Goal: Task Accomplishment & Management: Complete application form

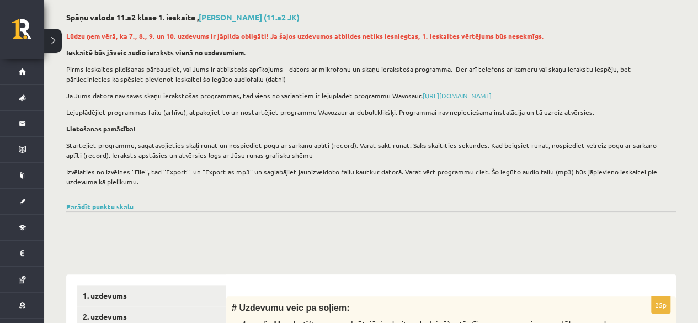
scroll to position [28, 0]
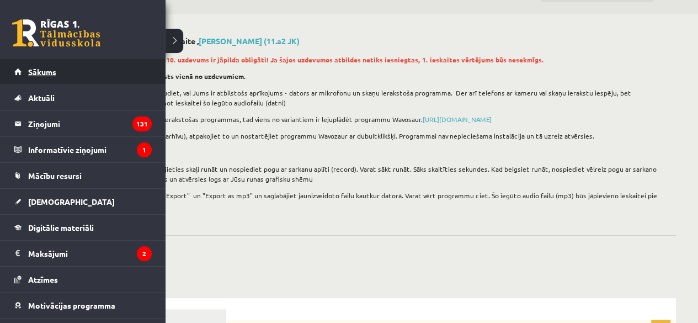
click at [22, 71] on link "Sākums" at bounding box center [82, 71] width 137 height 25
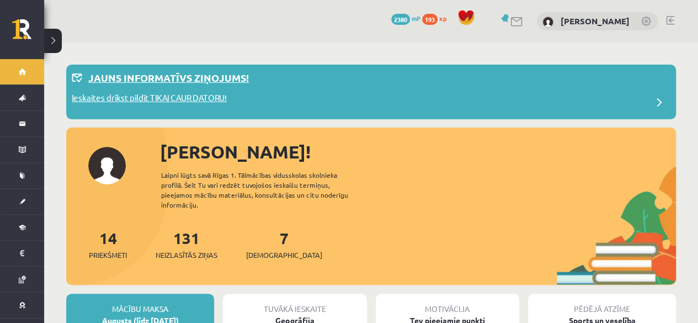
click at [627, 109] on div "Ieskaites drīkst pildīt TIKAI CAUR DATORU!" at bounding box center [371, 103] width 599 height 22
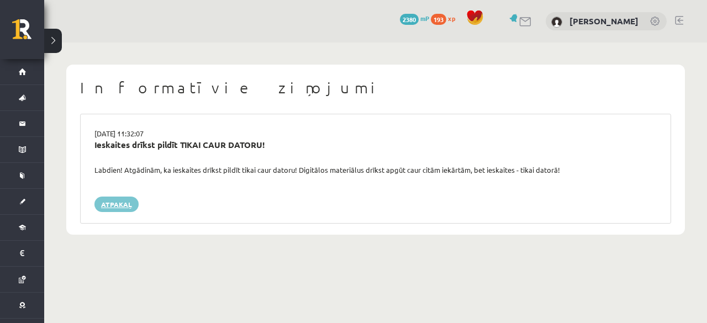
click at [117, 204] on link "Atpakaļ" at bounding box center [116, 204] width 44 height 15
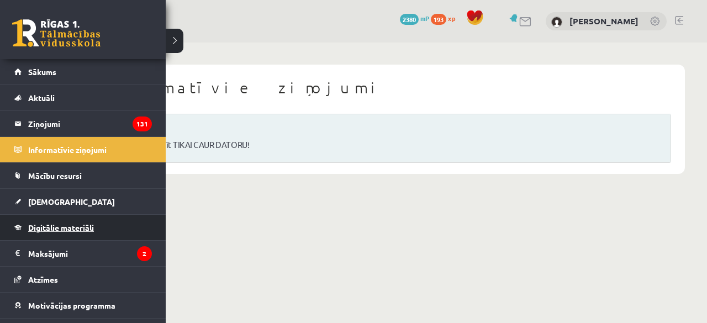
click at [68, 225] on span "Digitālie materiāli" at bounding box center [61, 227] width 66 height 10
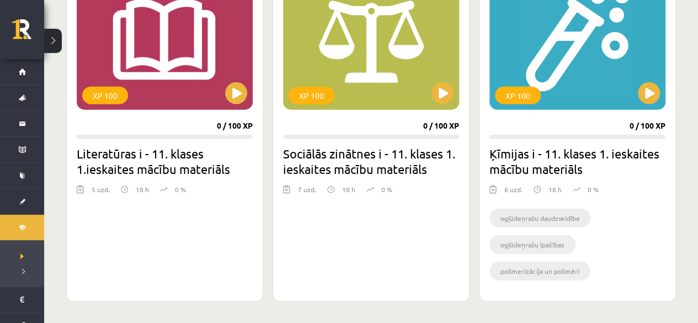
scroll to position [1316, 0]
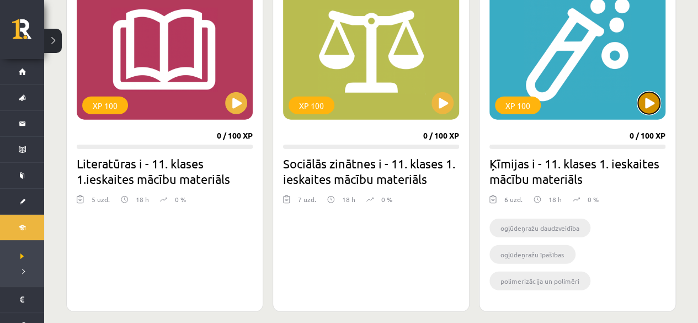
click at [647, 102] on button at bounding box center [649, 103] width 22 height 22
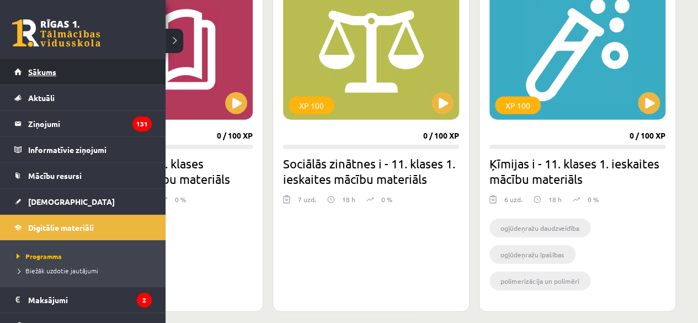
click at [30, 71] on span "Sākums" at bounding box center [42, 72] width 28 height 10
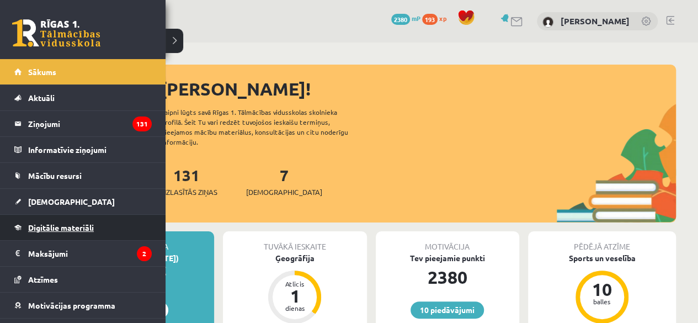
click at [62, 232] on link "Digitālie materiāli" at bounding box center [82, 227] width 137 height 25
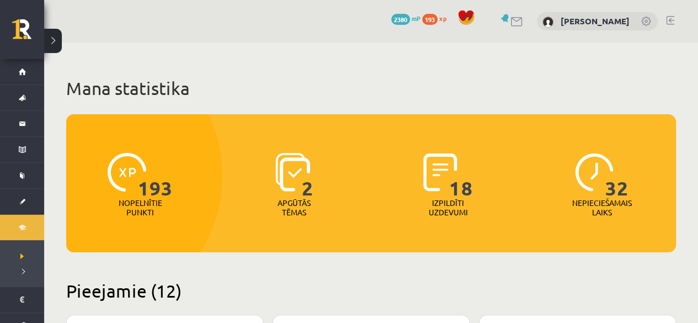
click at [697, 29] on div "10 Dāvanas 2380 mP 193 xp Laura Reine" at bounding box center [371, 21] width 654 height 43
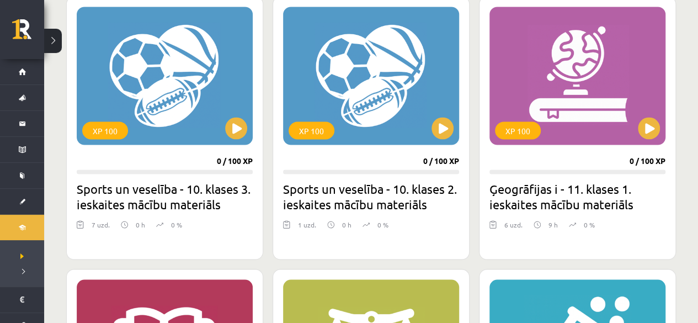
scroll to position [1016, 0]
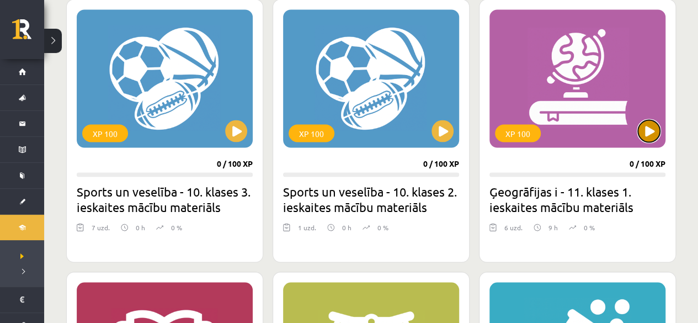
click at [650, 130] on button at bounding box center [649, 131] width 22 height 22
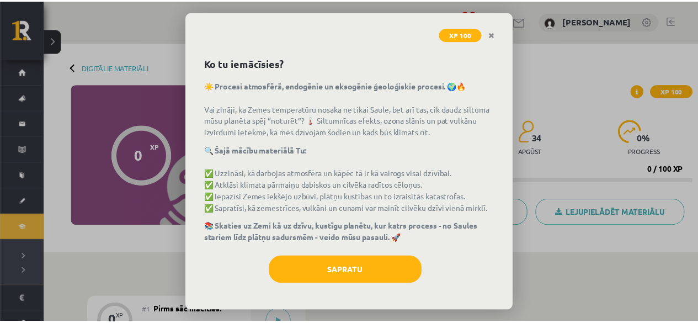
scroll to position [44, 0]
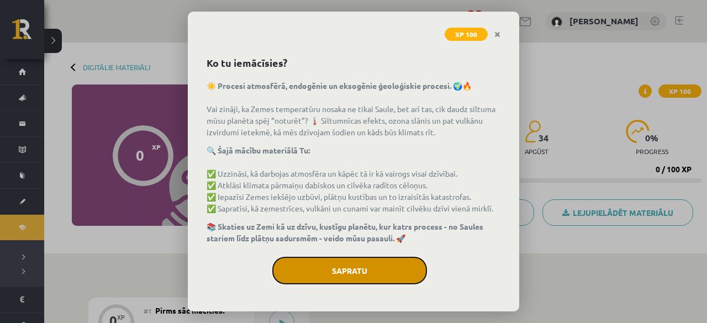
click at [348, 277] on button "Sapratu" at bounding box center [349, 271] width 155 height 28
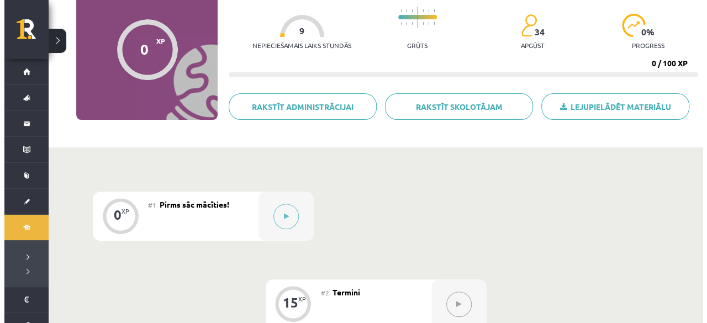
scroll to position [123, 0]
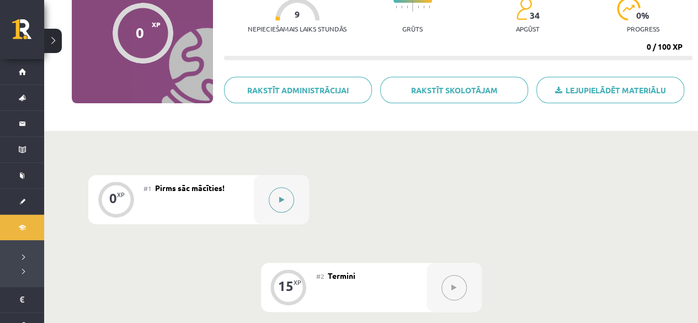
click at [283, 190] on button at bounding box center [281, 199] width 25 height 25
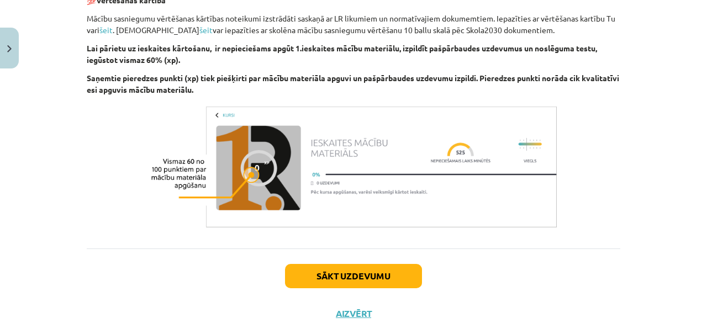
scroll to position [708, 0]
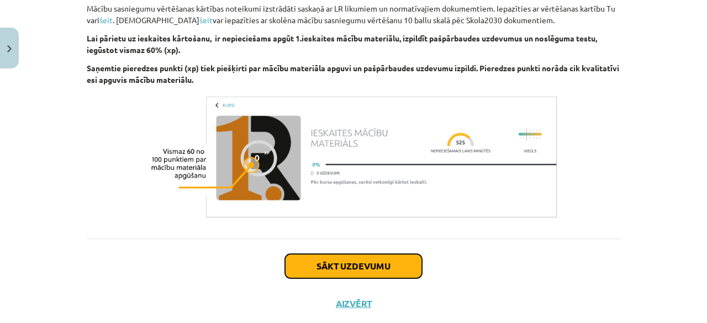
click at [332, 254] on button "Sākt uzdevumu" at bounding box center [353, 266] width 137 height 24
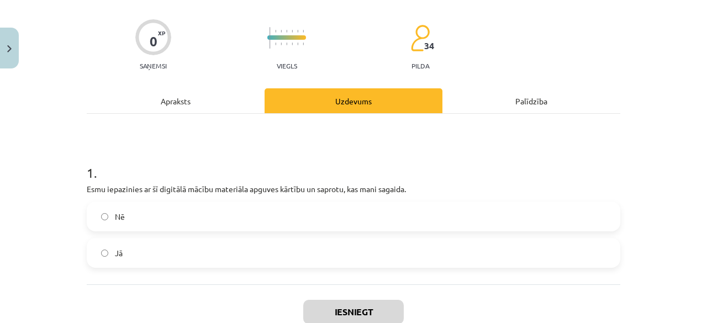
scroll to position [83, 0]
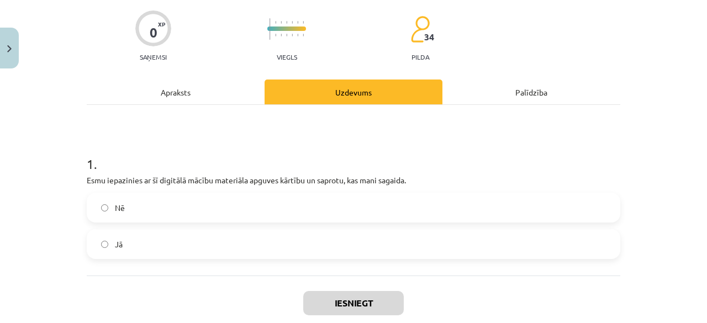
click at [474, 239] on label "Jā" at bounding box center [353, 244] width 531 height 28
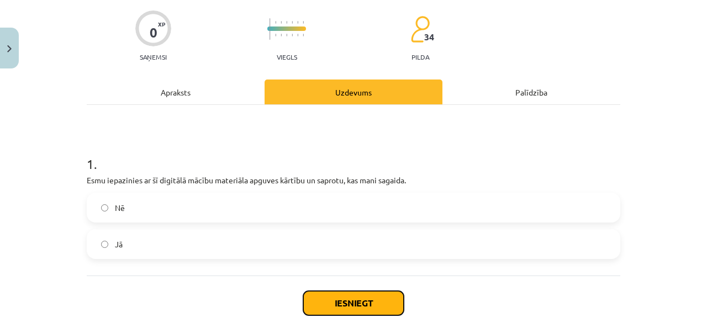
click at [353, 291] on button "Iesniegt" at bounding box center [353, 303] width 100 height 24
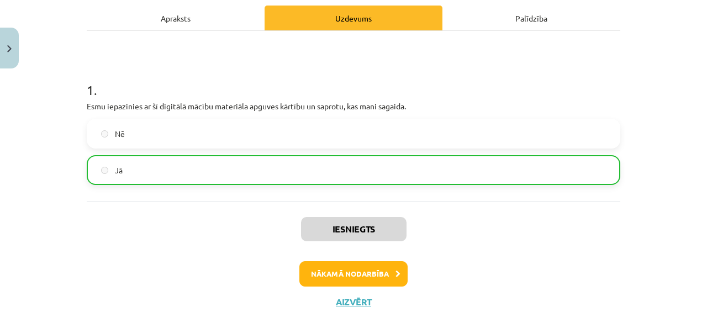
scroll to position [174, 0]
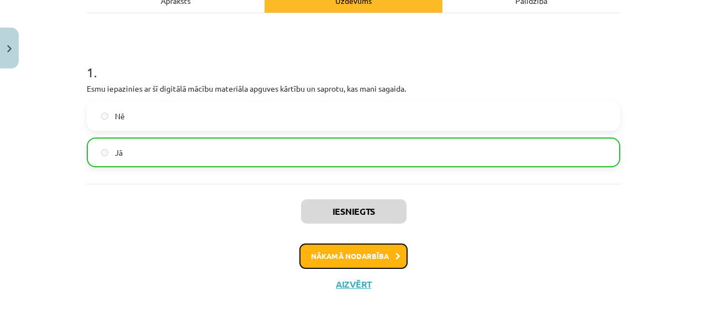
click at [338, 254] on button "Nākamā nodarbība" at bounding box center [353, 255] width 108 height 25
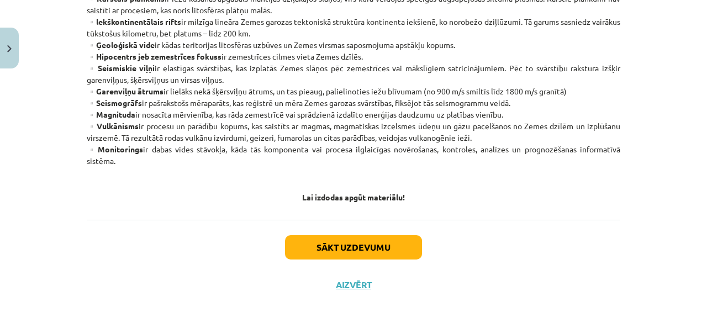
scroll to position [712, 0]
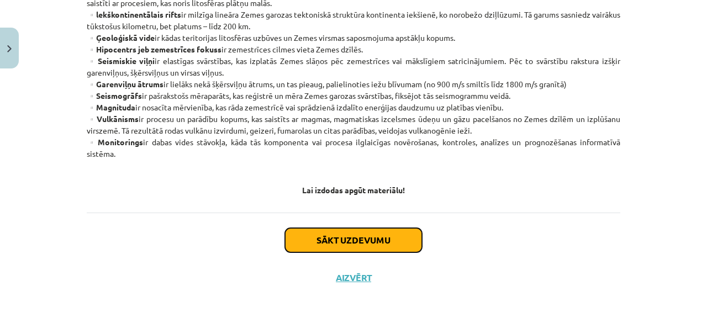
click at [331, 234] on button "Sākt uzdevumu" at bounding box center [353, 240] width 137 height 24
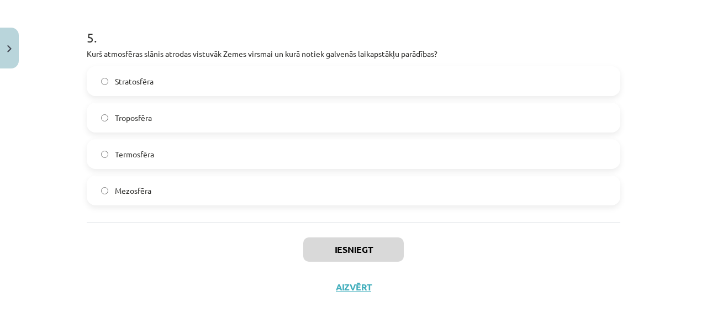
scroll to position [1086, 0]
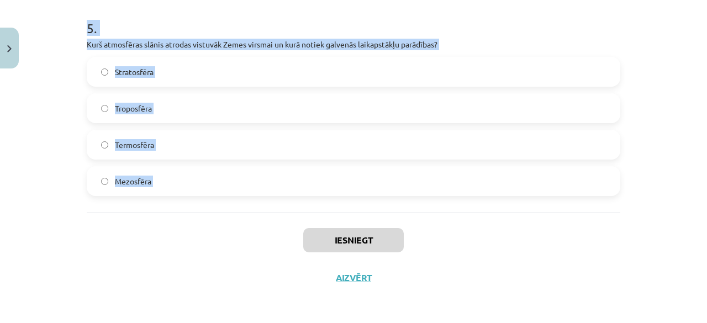
drag, startPoint x: 78, startPoint y: 105, endPoint x: 209, endPoint y: 222, distance: 175.1
copy form "1 . Kā sauc Zemes garozas ārējo cieto apvalku, kuru veido Zemes garoza un manti…"
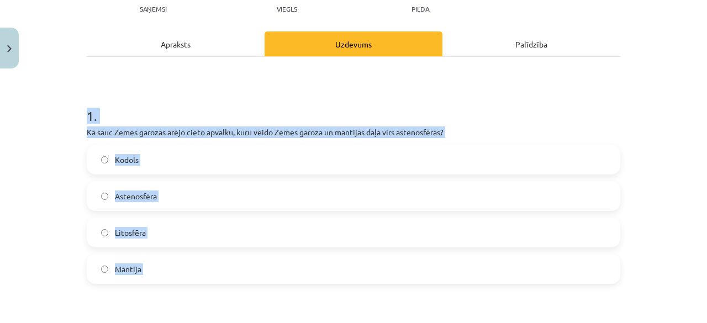
scroll to position [156, 0]
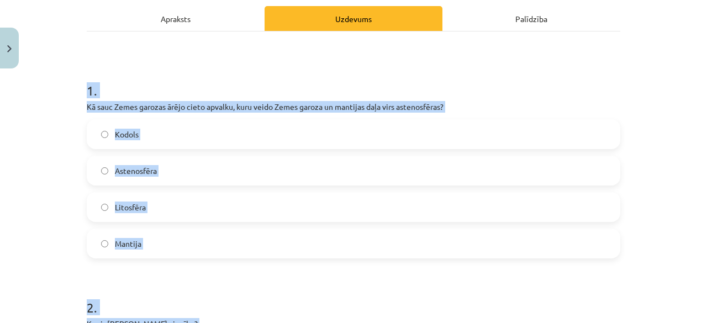
click at [634, 75] on div "Mācību tēma: Ģeogrāfijas i - 11. klases 1. ieskaites mācību materiāls #2 Termin…" at bounding box center [353, 161] width 707 height 323
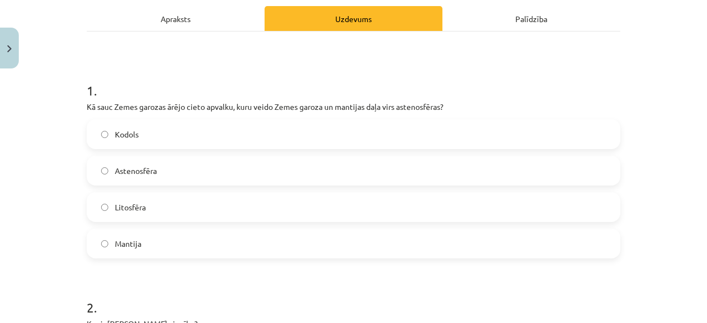
click at [405, 209] on label "Litosfēra" at bounding box center [353, 207] width 531 height 28
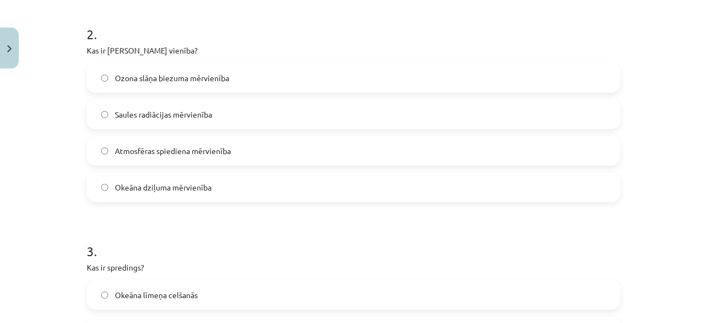
scroll to position [431, 0]
click at [452, 73] on label "Ozona slāņa biezuma mērvienība" at bounding box center [353, 76] width 531 height 28
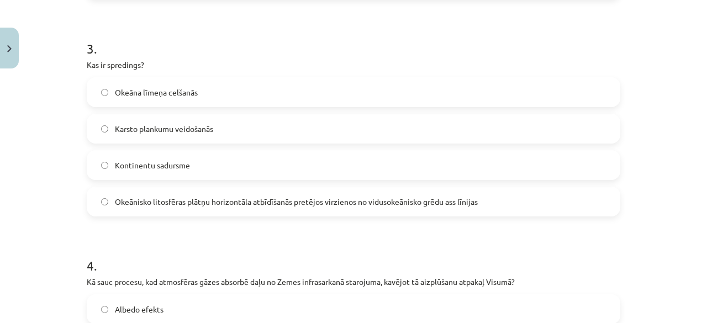
scroll to position [634, 0]
click at [225, 194] on span "Okeānisko litosfēras plātņu horizontāla atbīdīšanās pretējos virzienos no vidus…" at bounding box center [296, 200] width 363 height 12
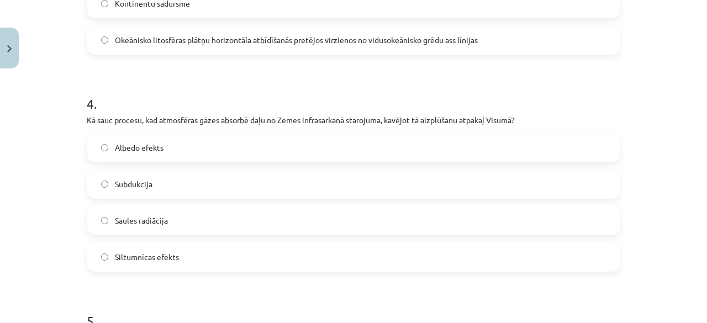
scroll to position [797, 0]
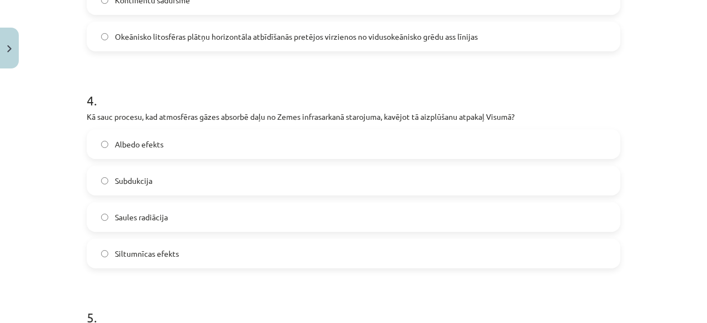
click at [440, 252] on label "Siltumnīcas efekts" at bounding box center [353, 254] width 531 height 28
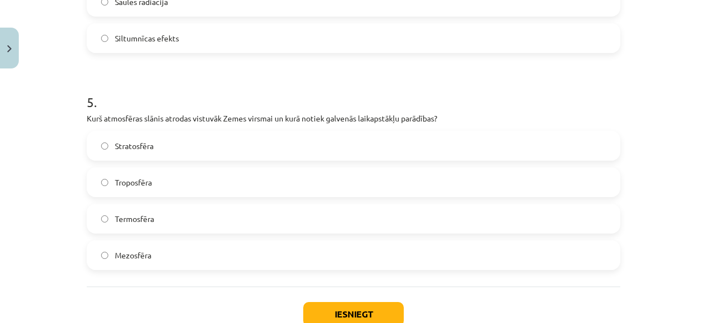
scroll to position [1022, 0]
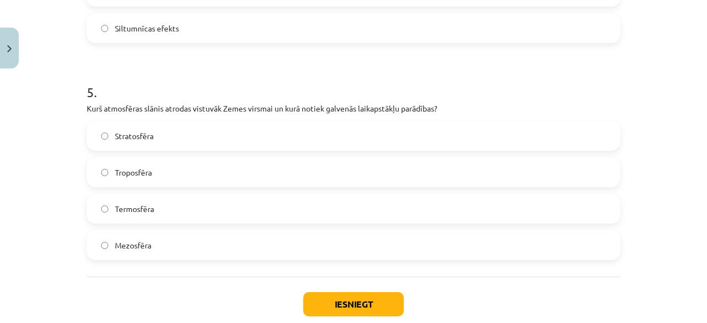
click at [272, 171] on label "Troposfēra" at bounding box center [353, 172] width 531 height 28
click at [395, 304] on button "Iesniegt" at bounding box center [353, 304] width 100 height 24
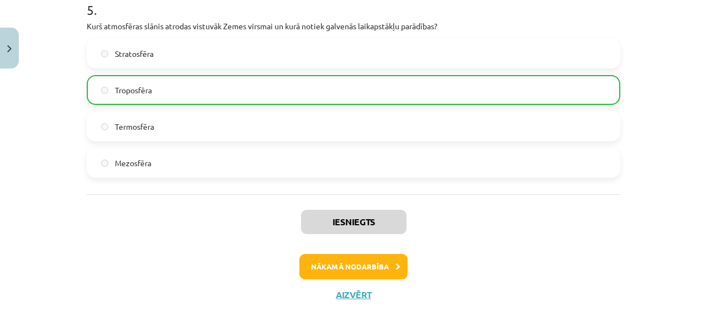
scroll to position [1121, 0]
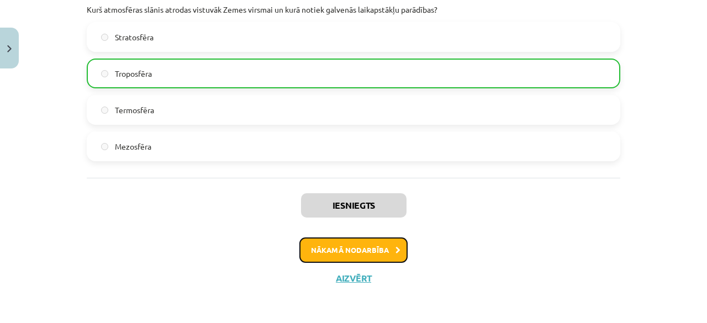
click at [325, 251] on button "Nākamā nodarbība" at bounding box center [353, 249] width 108 height 25
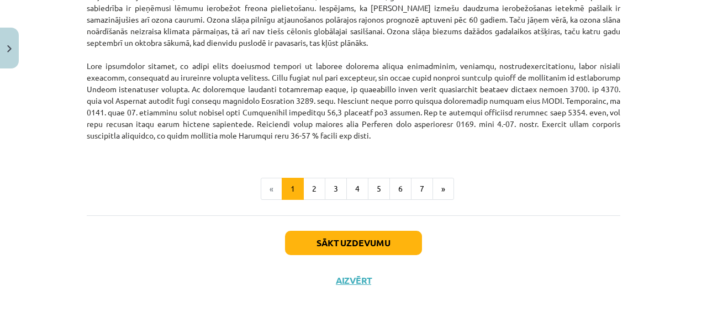
scroll to position [1479, 0]
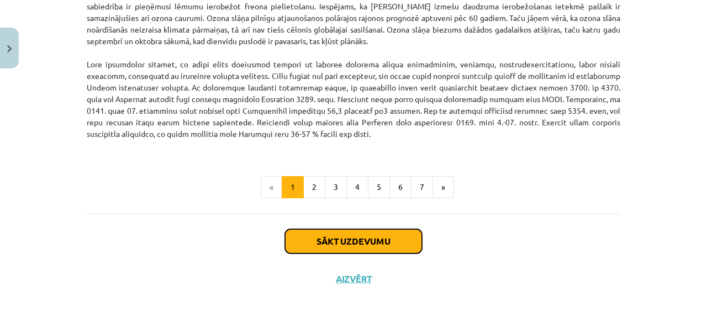
click at [399, 232] on button "Sākt uzdevumu" at bounding box center [353, 241] width 137 height 24
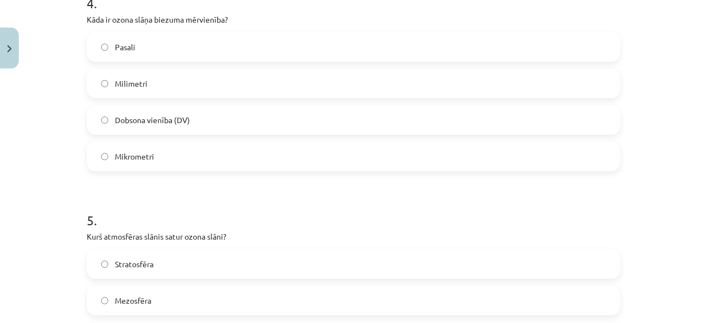
scroll to position [1086, 0]
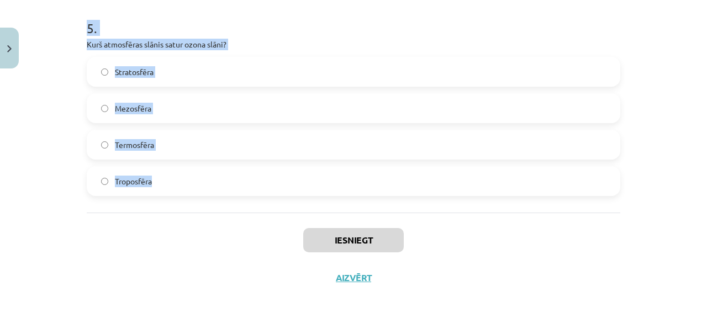
drag, startPoint x: 75, startPoint y: 212, endPoint x: 226, endPoint y: 178, distance: 155.0
click at [226, 178] on div "Mācību tēma: Ģeogrāfijas i - 11. klases 1. ieskaites mācību materiāls #3 1. tēm…" at bounding box center [353, 161] width 707 height 323
copy form "1 . Kas ir albedo? Atstarotās un tiešās radiācijas attiecība Saules radiācijas …"
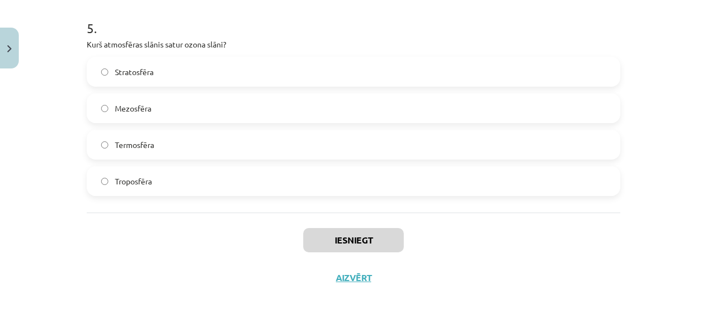
click at [662, 245] on div "Mācību tēma: Ģeogrāfijas i - 11. klases 1. ieskaites mācību materiāls #3 1. tēm…" at bounding box center [353, 161] width 707 height 323
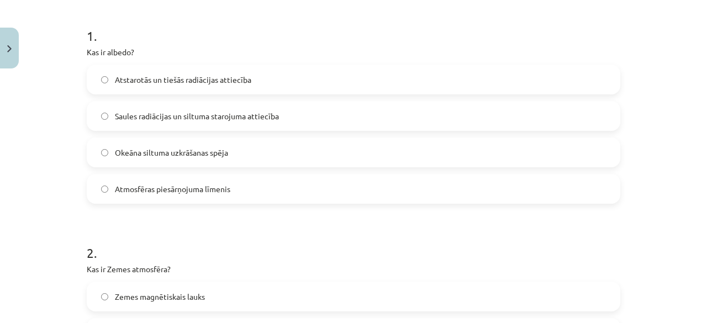
scroll to position [210, 0]
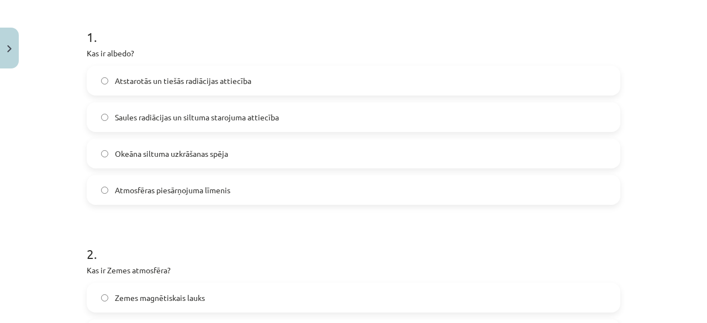
click at [212, 82] on span "Atstarotās un tiešās radiācijas attiecība" at bounding box center [183, 81] width 136 height 12
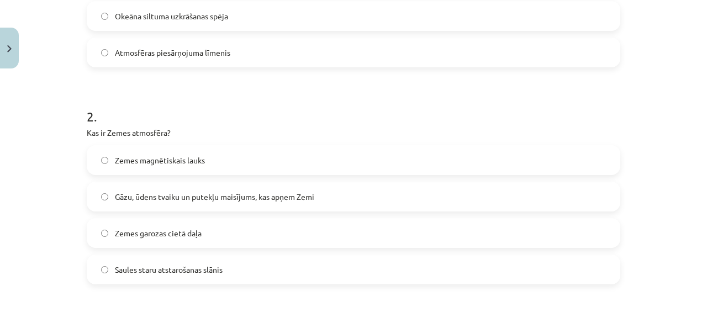
scroll to position [381, 0]
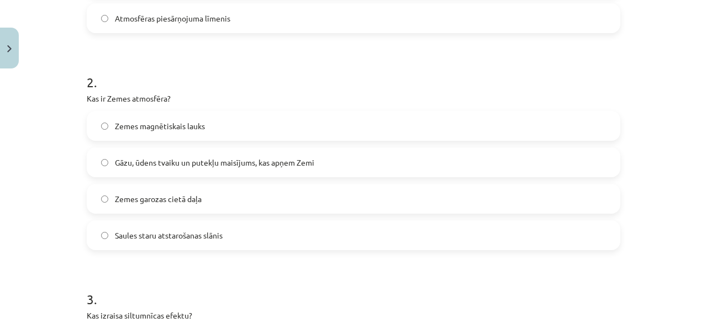
click at [219, 169] on label "Gāzu, ūdens tvaiku un putekļu maisījums, kas apņem Zemi" at bounding box center [353, 162] width 531 height 28
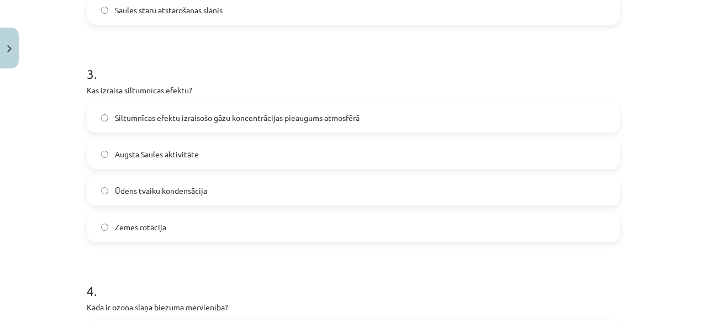
scroll to position [608, 0]
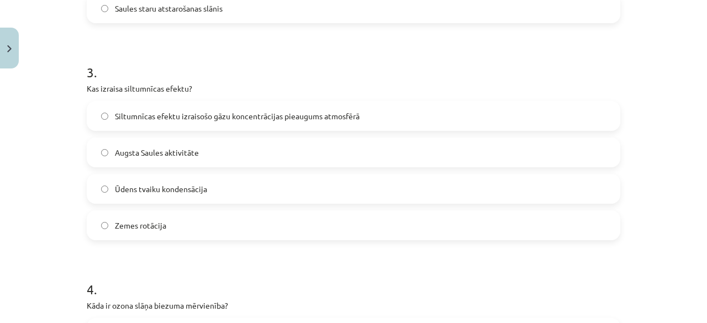
click at [521, 119] on label "Siltumnīcas efektu izraisošo gāzu koncentrācijas pieaugums atmosfērā" at bounding box center [353, 116] width 531 height 28
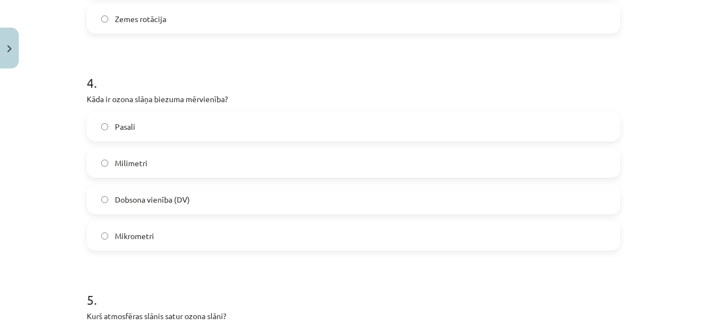
scroll to position [820, 0]
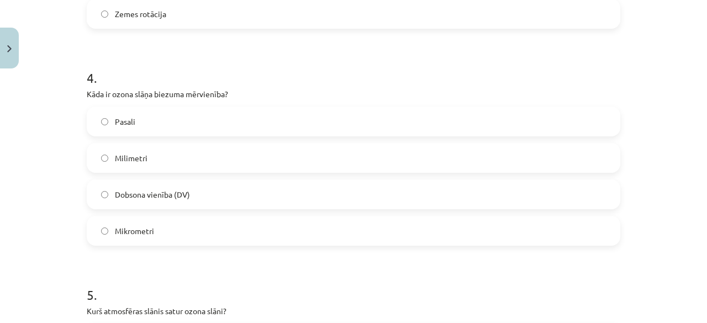
click at [182, 184] on label "Dobsona vienība (DV)" at bounding box center [353, 195] width 531 height 28
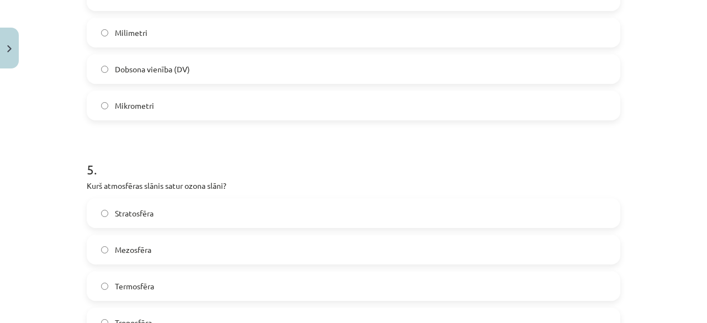
scroll to position [981, 0]
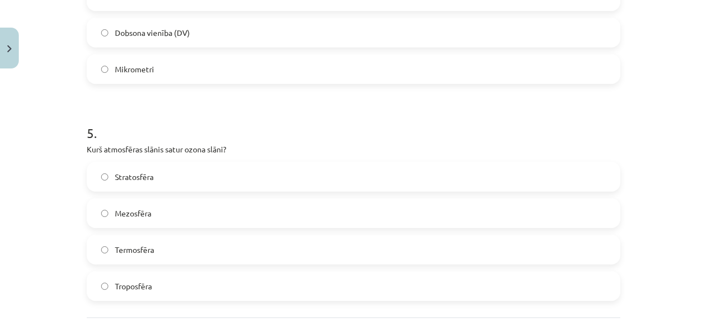
click at [250, 163] on label "Stratosfēra" at bounding box center [353, 177] width 531 height 28
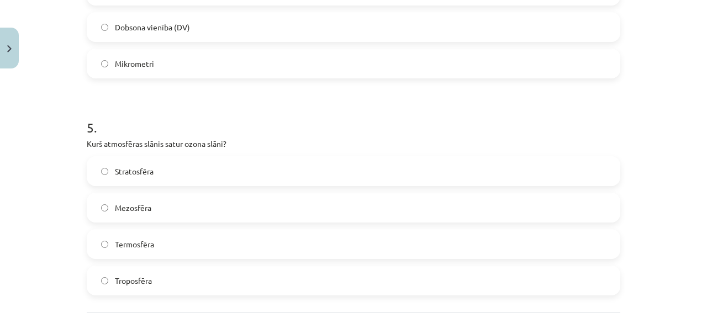
scroll to position [1086, 0]
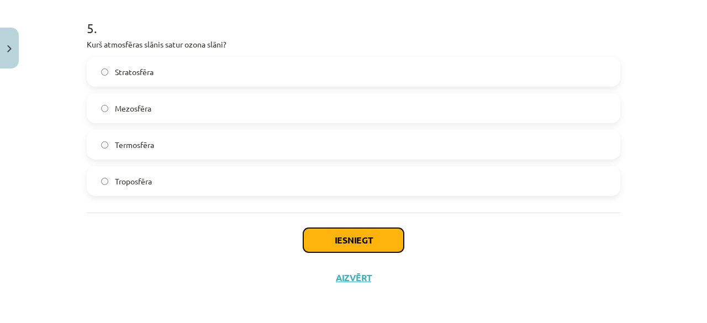
click at [376, 228] on button "Iesniegt" at bounding box center [353, 240] width 100 height 24
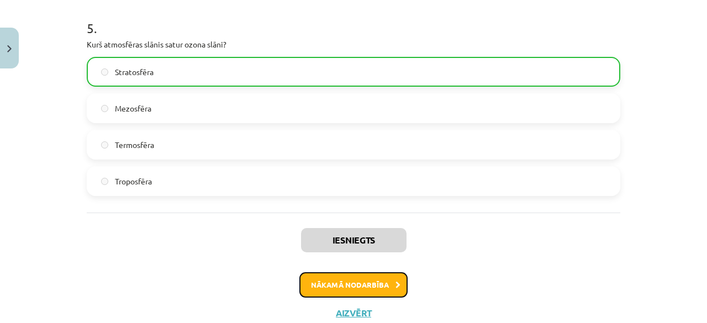
click at [344, 285] on button "Nākamā nodarbība" at bounding box center [353, 284] width 108 height 25
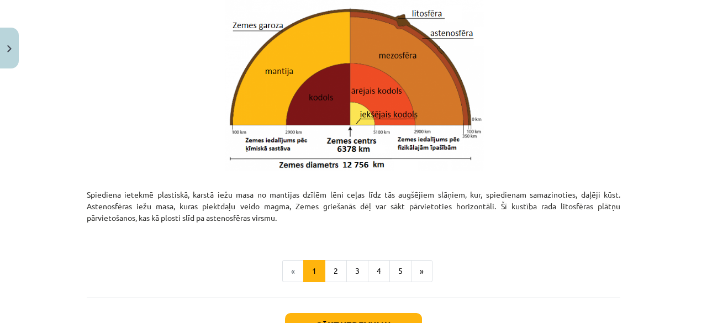
scroll to position [1245, 0]
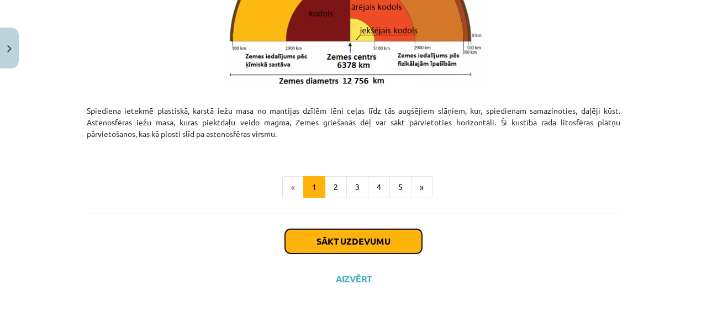
click at [364, 229] on button "Sākt uzdevumu" at bounding box center [353, 241] width 137 height 24
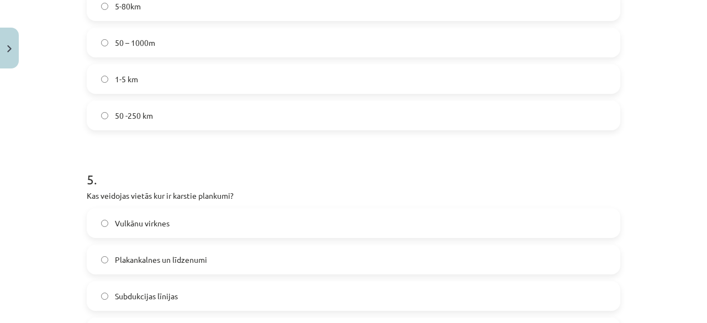
scroll to position [1086, 0]
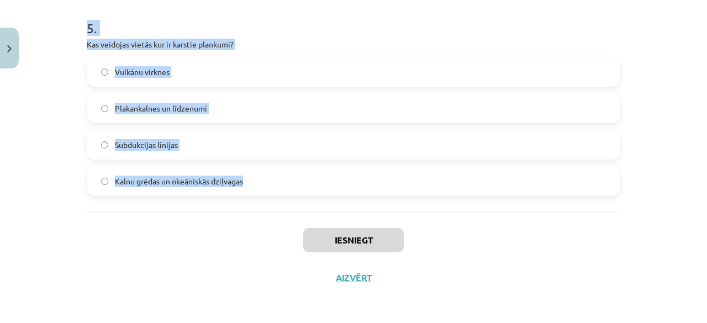
drag, startPoint x: 81, startPoint y: 216, endPoint x: 282, endPoint y: 192, distance: 202.4
copy form "1 . Kurš ģeoloģiskais process veido jaunu okeānisko Zemes garozu? Spredings Sub…"
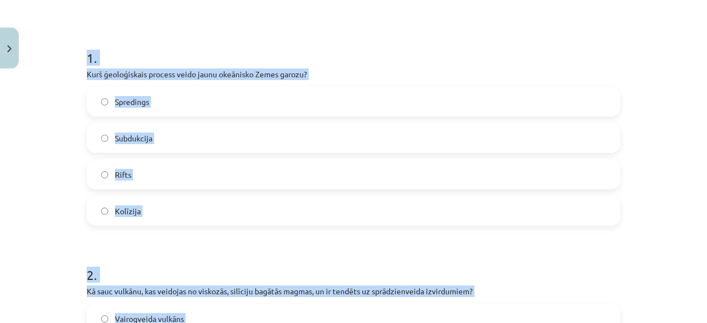
scroll to position [173, 0]
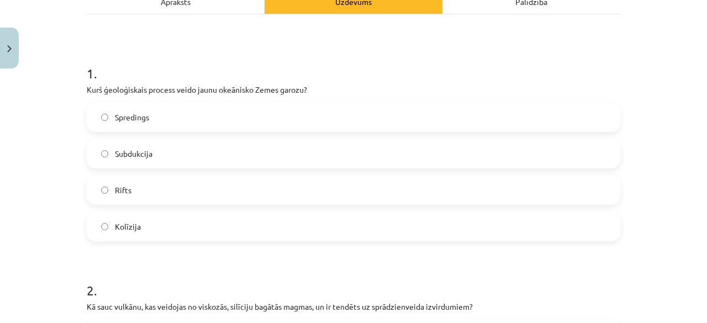
click at [248, 112] on label "Spredings" at bounding box center [353, 117] width 531 height 28
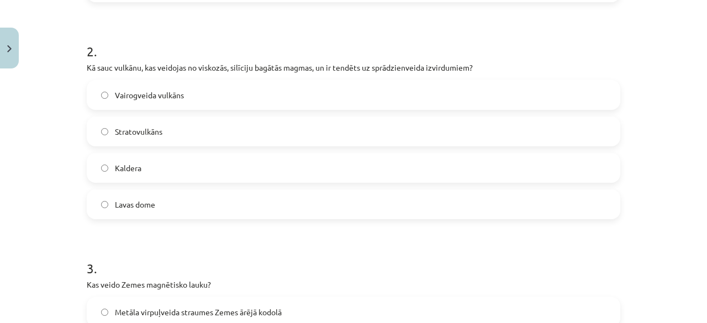
scroll to position [423, 0]
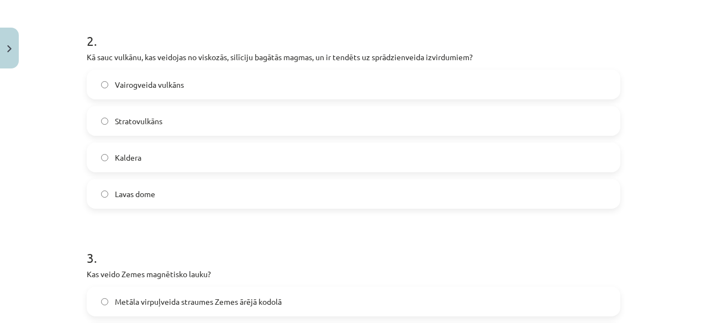
click at [475, 133] on label "Stratovulkāns" at bounding box center [353, 121] width 531 height 28
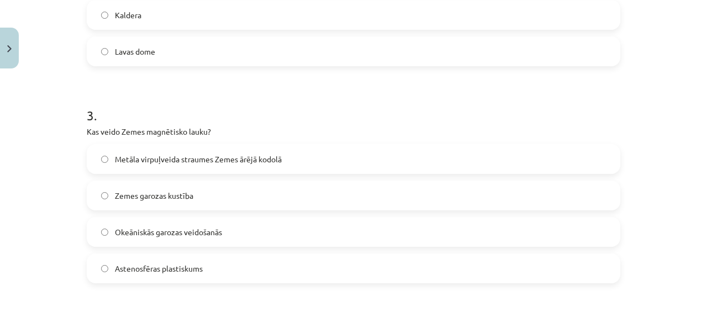
scroll to position [610, 0]
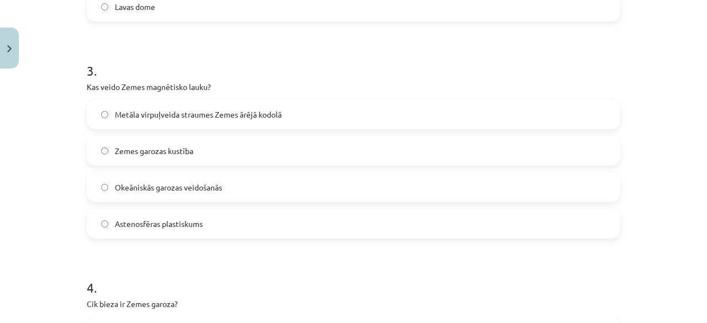
click at [189, 97] on div "3 . Kas veido Zemes magnētisko lauku? Metāla virpuļveida straumes Zemes ārējā k…" at bounding box center [353, 141] width 533 height 195
click at [214, 113] on span "Metāla virpuļveida straumes Zemes ārējā kodolā" at bounding box center [198, 115] width 167 height 12
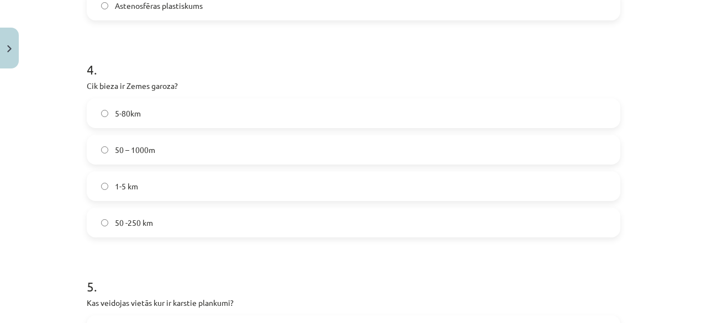
scroll to position [831, 0]
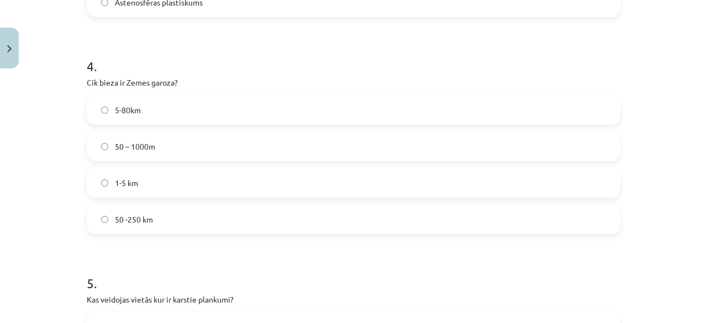
click at [349, 226] on label "50 -250 km" at bounding box center [353, 219] width 531 height 28
click at [193, 110] on label "5-80km" at bounding box center [353, 110] width 531 height 28
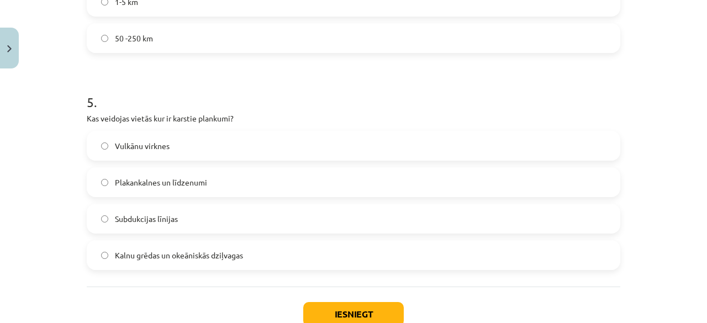
scroll to position [1058, 0]
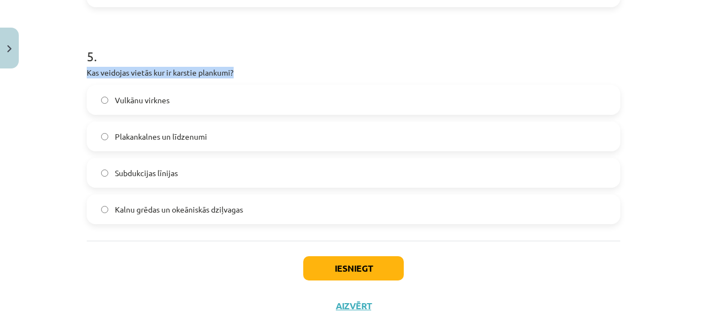
drag, startPoint x: 80, startPoint y: 70, endPoint x: 237, endPoint y: 73, distance: 157.4
click at [237, 73] on p "Kas veidojas vietās kur ir karstie plankumi?" at bounding box center [353, 73] width 533 height 12
click at [138, 94] on span "Vulkānu virknes" at bounding box center [142, 100] width 55 height 12
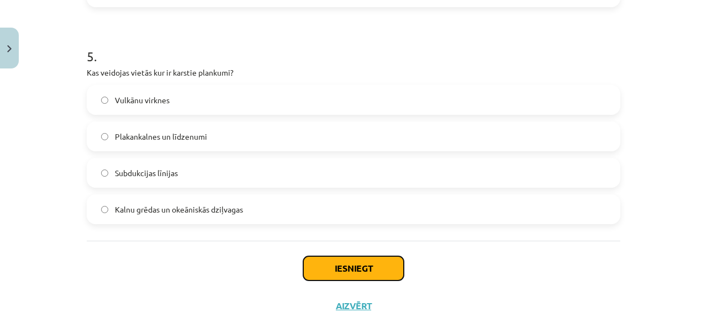
click at [317, 269] on button "Iesniegt" at bounding box center [353, 268] width 100 height 24
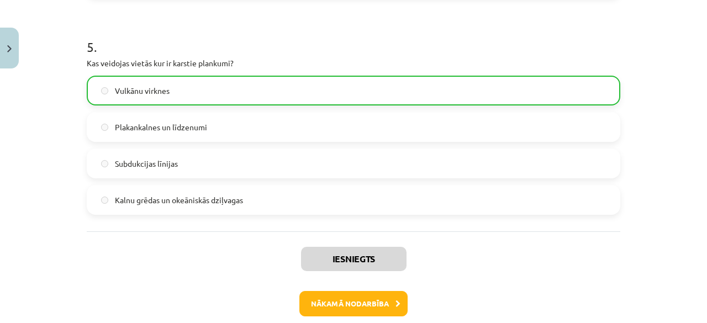
scroll to position [1070, 0]
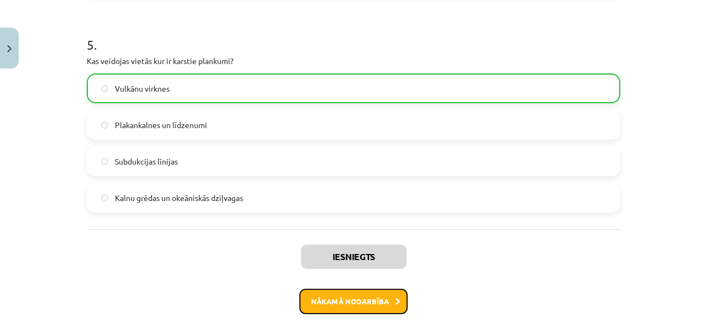
click at [390, 295] on button "Nākamā nodarbība" at bounding box center [353, 301] width 108 height 25
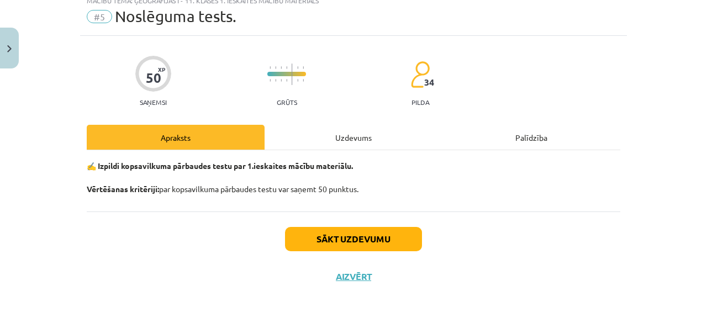
scroll to position [28, 0]
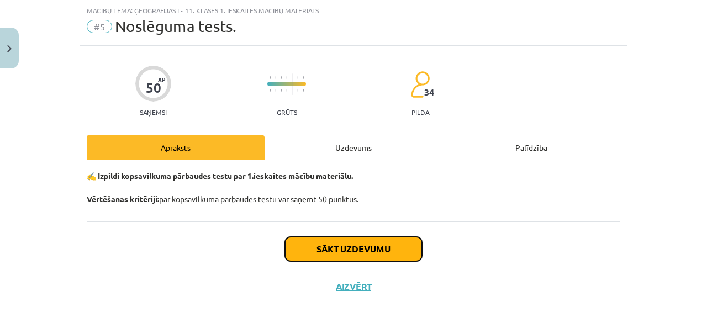
click at [350, 250] on button "Sākt uzdevumu" at bounding box center [353, 249] width 137 height 24
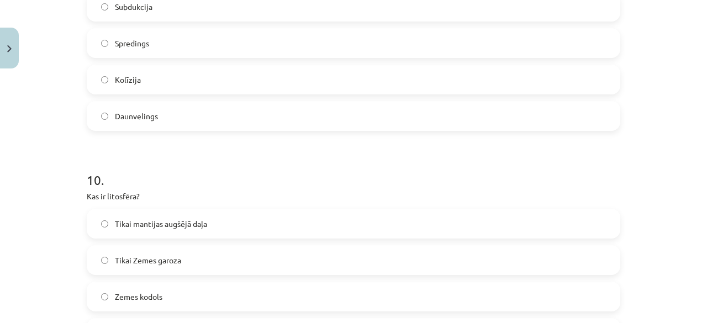
scroll to position [2153, 0]
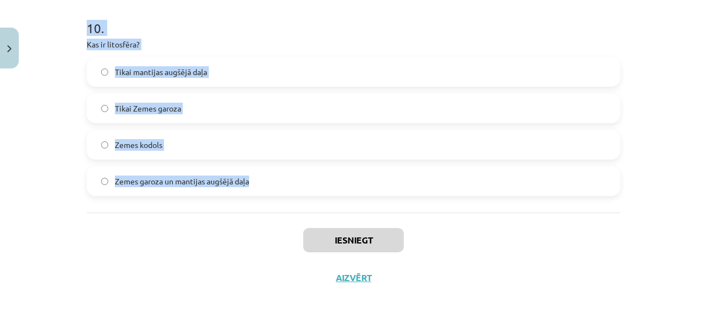
drag, startPoint x: 81, startPoint y: 44, endPoint x: 273, endPoint y: 194, distance: 244.2
copy form "Kurš faktors būtiski neietekmē Zemes klimatu? Saules aktivitātes izmaiņas Izmai…"
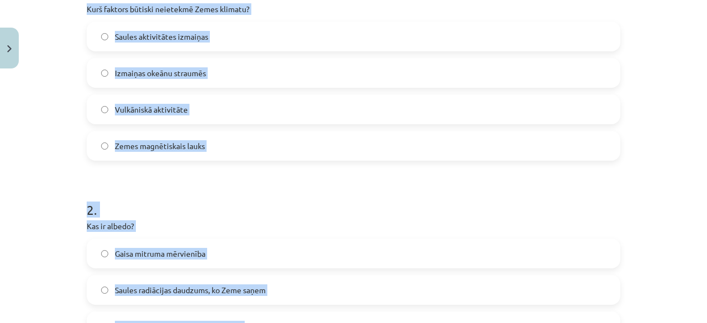
scroll to position [257, 0]
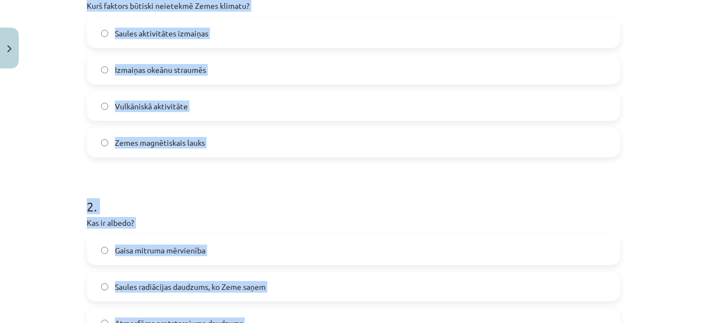
click at [240, 141] on label "Zemes magnētiskais lauks" at bounding box center [353, 143] width 531 height 28
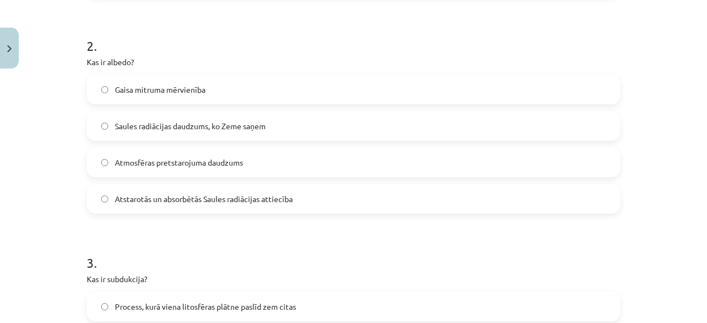
scroll to position [421, 0]
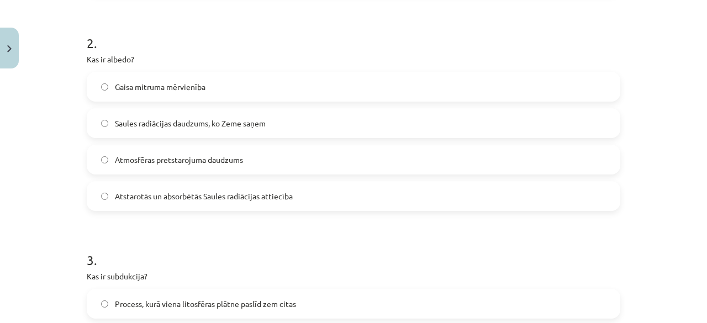
click at [234, 199] on span "Atstarotās un absorbētās Saules radiācijas attiecība" at bounding box center [204, 196] width 178 height 12
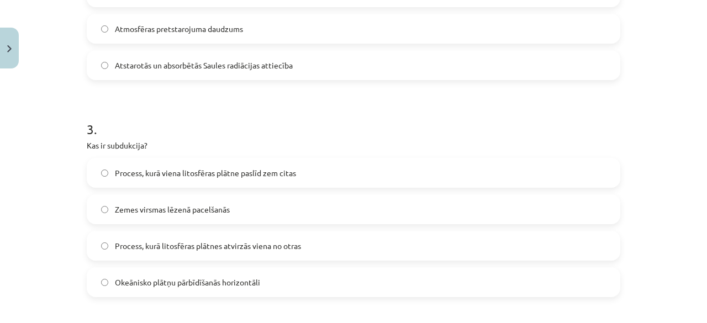
scroll to position [642, 0]
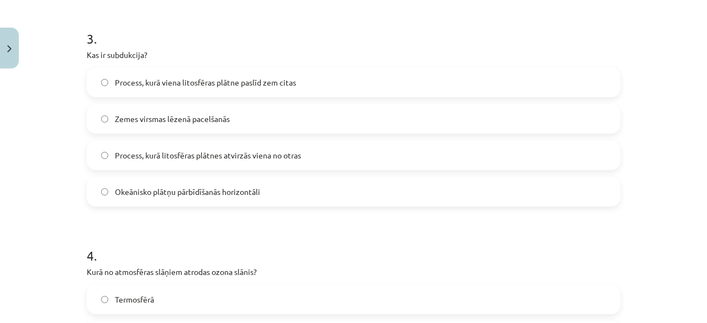
click at [279, 155] on span "Process, kurā litosfēras plātnes atvirzās viena no otras" at bounding box center [208, 156] width 186 height 12
click at [233, 91] on label "Process, kurā viena litosfēras plātne paslīd zem citas" at bounding box center [353, 82] width 531 height 28
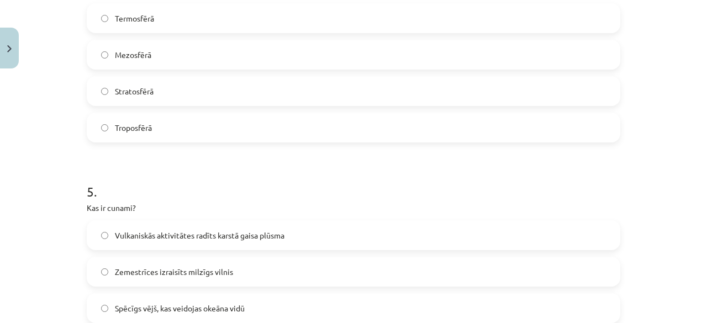
scroll to position [935, 0]
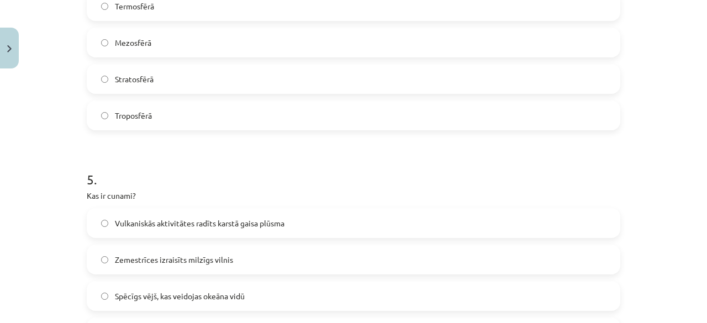
click at [549, 83] on label "Stratosfērā" at bounding box center [353, 79] width 531 height 28
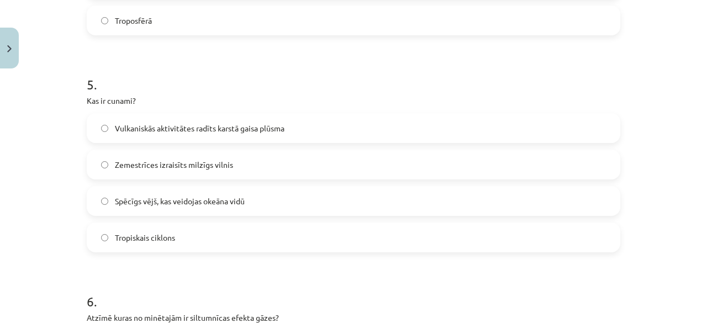
scroll to position [1072, 0]
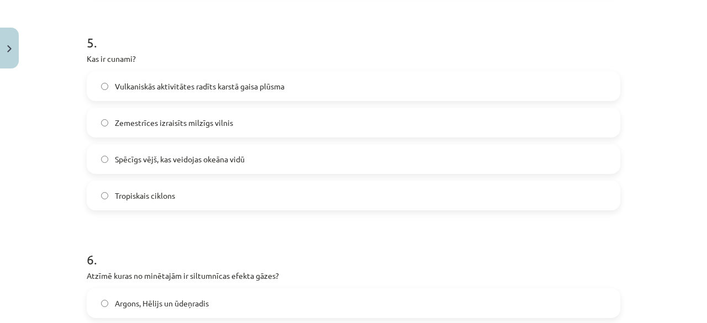
click at [338, 126] on label "Zemestrīces izraisīts milzīgs vilnis" at bounding box center [353, 123] width 531 height 28
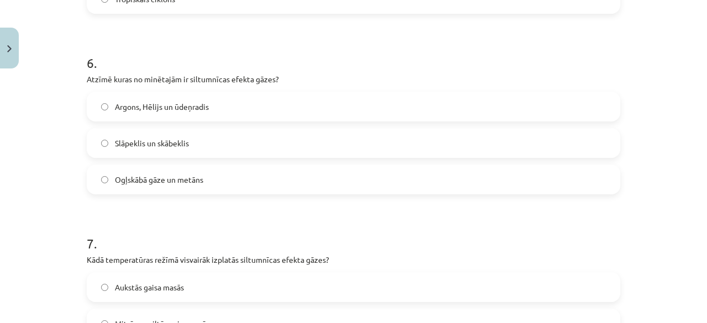
scroll to position [1296, 0]
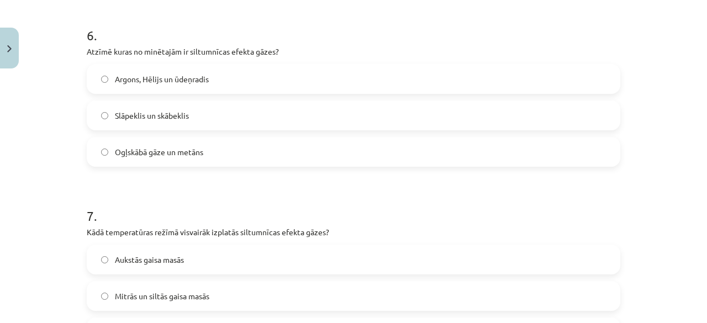
click at [216, 155] on label "Ogļskābā gāze un metāns" at bounding box center [353, 152] width 531 height 28
click at [223, 294] on label "Mitrās un siltās gaisa masās" at bounding box center [353, 296] width 531 height 28
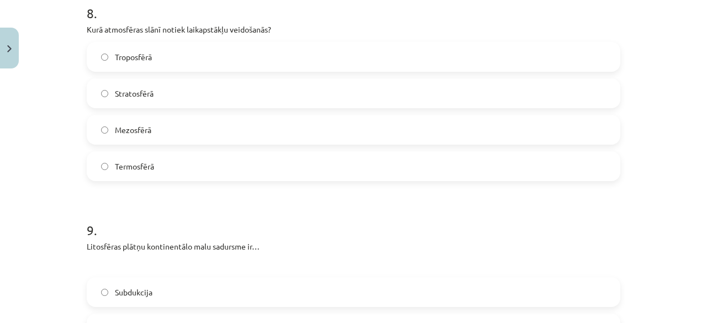
scroll to position [1721, 0]
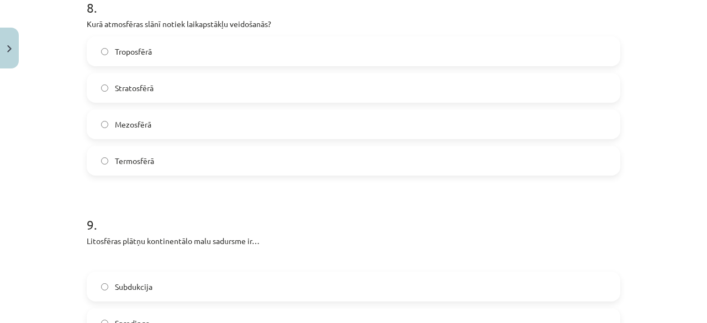
click at [191, 49] on label "Troposfērā" at bounding box center [353, 52] width 531 height 28
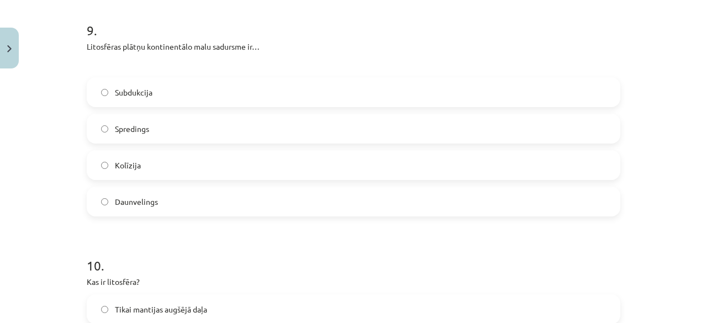
scroll to position [1915, 0]
click at [388, 182] on div "Subdukcija Spredings Kolīzija Daunvelings" at bounding box center [353, 146] width 533 height 139
click at [388, 171] on label "Kolīzija" at bounding box center [353, 165] width 531 height 28
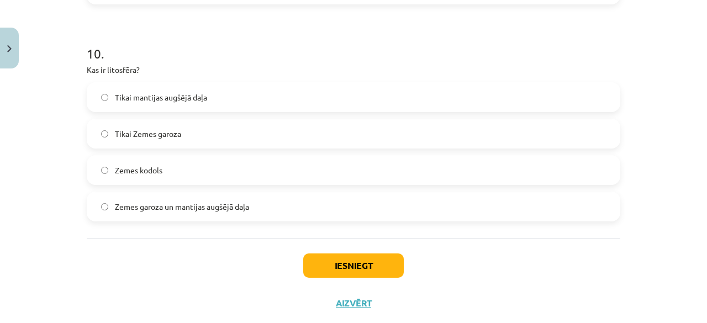
scroll to position [2131, 0]
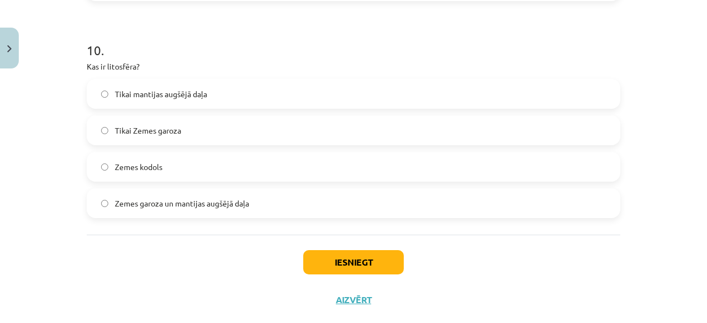
click at [304, 136] on label "Tikai Zemes garoza" at bounding box center [353, 130] width 531 height 28
click at [209, 209] on label "Zemes garoza un mantijas augšējā daļa" at bounding box center [353, 203] width 531 height 28
click at [365, 263] on button "Iesniegt" at bounding box center [353, 262] width 100 height 24
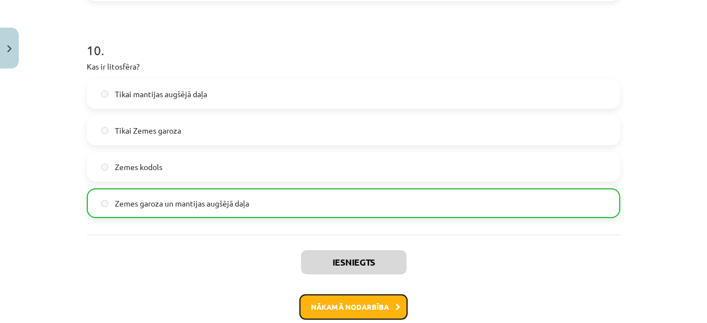
click at [328, 307] on button "Nākamā nodarbība" at bounding box center [353, 306] width 108 height 25
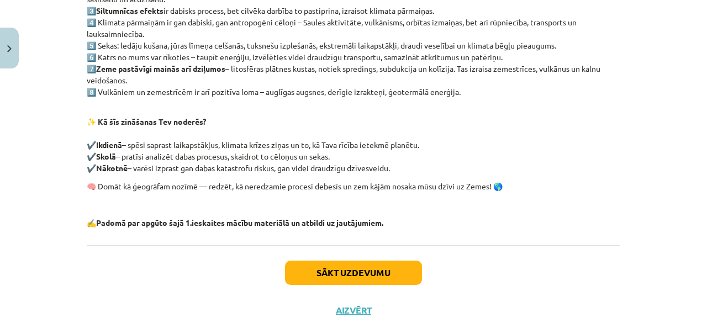
scroll to position [325, 0]
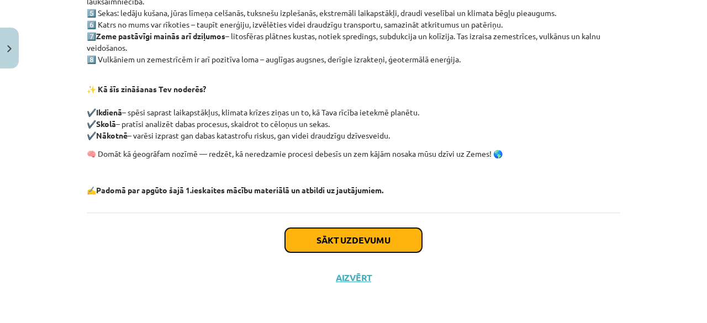
click at [388, 238] on button "Sākt uzdevumu" at bounding box center [353, 240] width 137 height 24
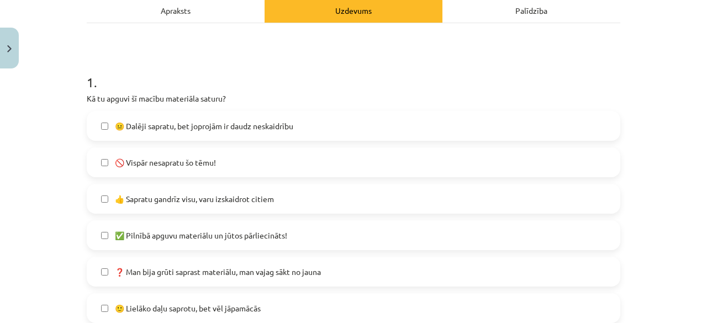
scroll to position [168, 0]
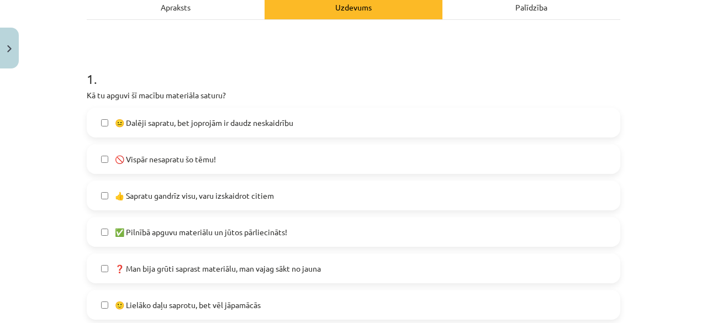
click at [423, 195] on label "👍 Sapratu gandrīz visu, varu izskaidrot citiem" at bounding box center [353, 196] width 531 height 28
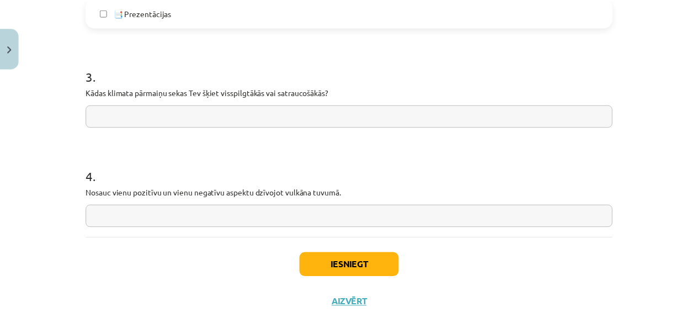
scroll to position [969, 0]
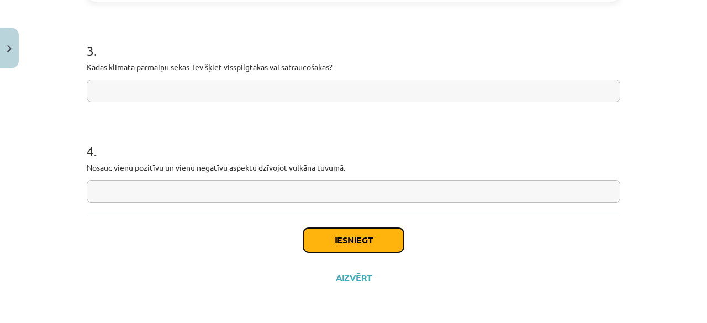
click at [371, 243] on button "Iesniegt" at bounding box center [353, 240] width 100 height 24
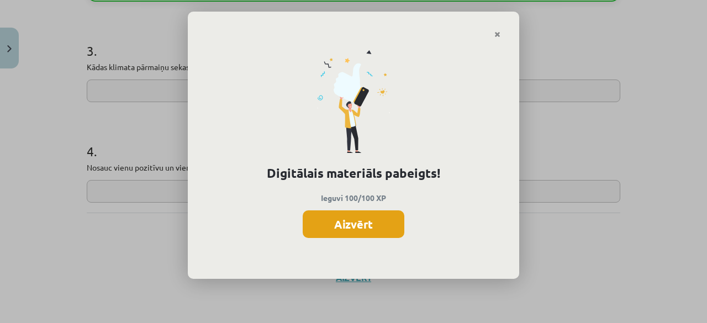
click at [352, 224] on button "Aizvērt" at bounding box center [353, 224] width 102 height 28
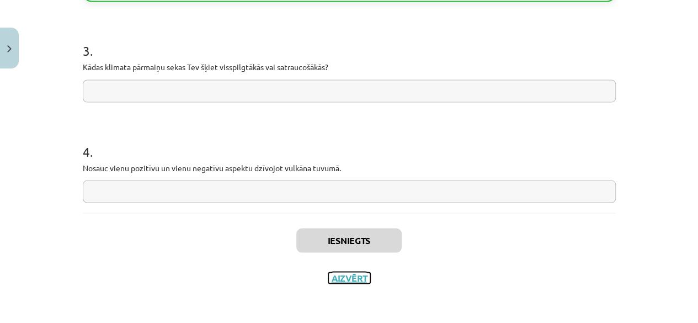
click at [346, 274] on button "Aizvērt" at bounding box center [349, 277] width 42 height 11
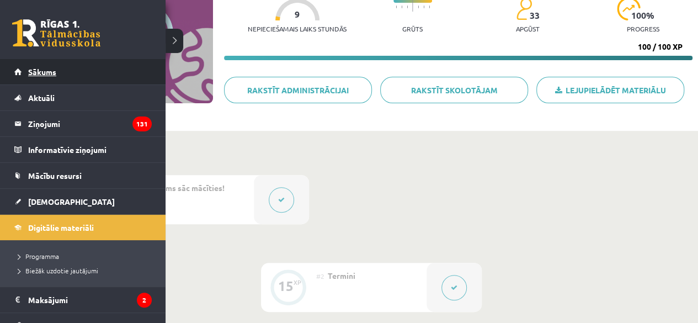
click at [25, 65] on link "Sākums" at bounding box center [82, 71] width 137 height 25
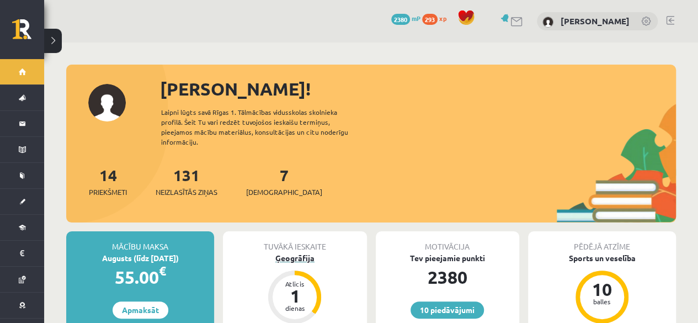
click at [299, 287] on div "1" at bounding box center [294, 296] width 33 height 18
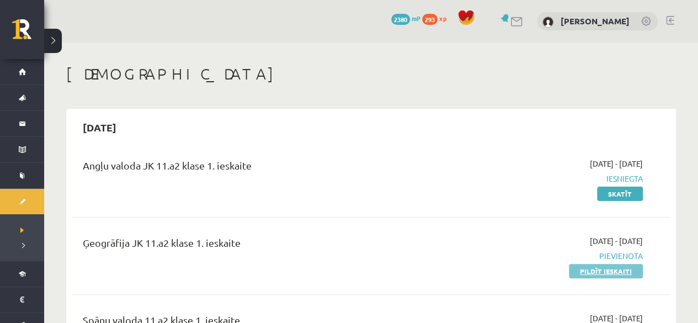
click at [597, 274] on link "Pildīt ieskaiti" at bounding box center [606, 271] width 74 height 14
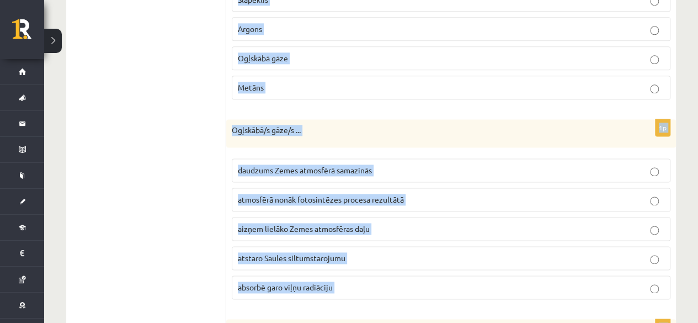
scroll to position [899, 0]
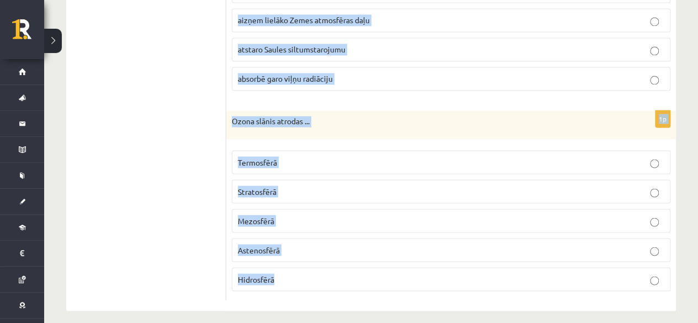
drag, startPoint x: 231, startPoint y: 102, endPoint x: 353, endPoint y: 273, distance: 210.9
copy form "Lorem ipsum dolor sitamet cons adipiscing elit ... Seddoe Temporincid Utlaboree…"
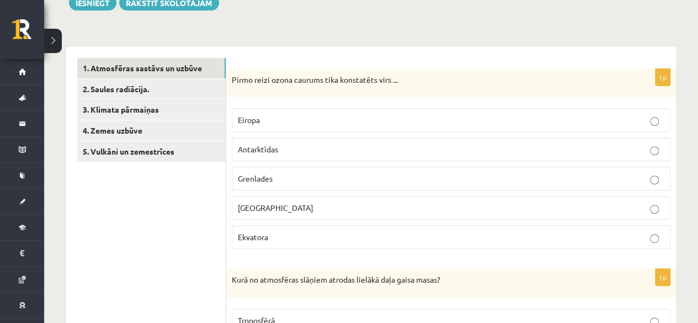
scroll to position [147, 0]
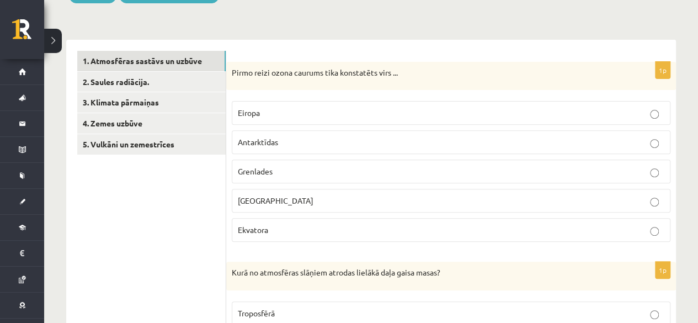
click at [287, 133] on label "Antarktīdas" at bounding box center [451, 142] width 439 height 24
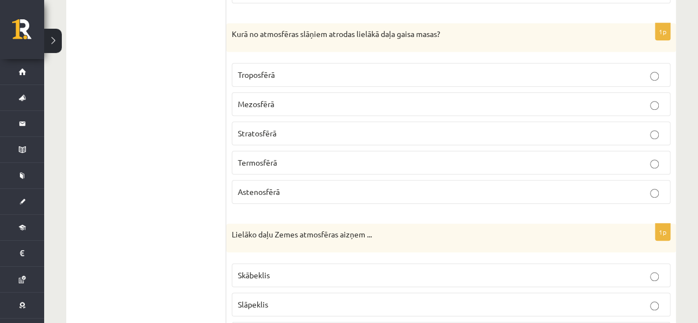
scroll to position [404, 0]
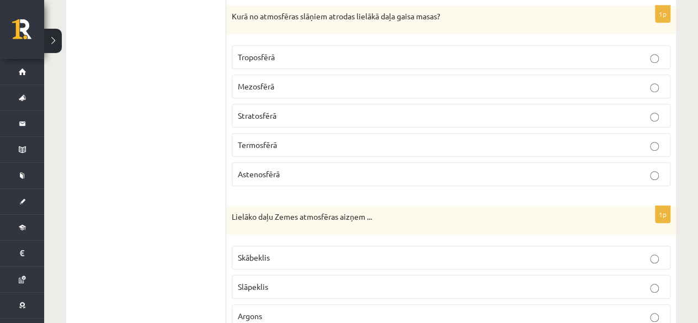
click at [623, 56] on p "Troposfērā" at bounding box center [451, 57] width 427 height 12
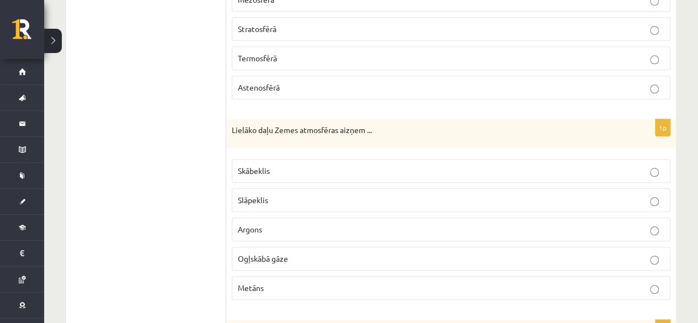
scroll to position [499, 0]
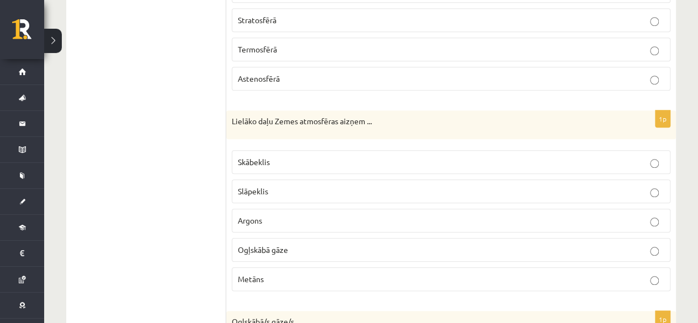
click at [487, 209] on label "Argons" at bounding box center [451, 221] width 439 height 24
click at [487, 198] on fieldset "Skābeklis Slāpeklis Argons Ogļskābā gāze Metāns" at bounding box center [451, 220] width 439 height 150
click at [491, 186] on p "Slāpeklis" at bounding box center [451, 191] width 427 height 12
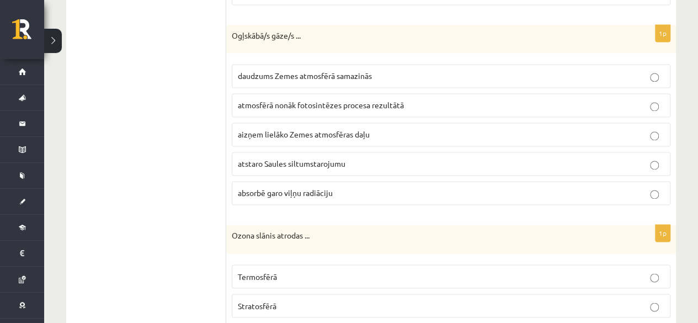
scroll to position [776, 0]
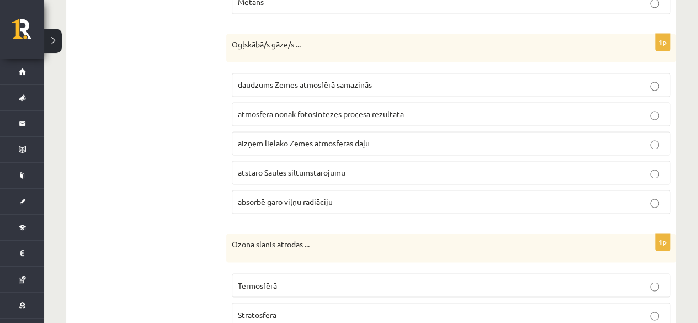
click at [307, 197] on span "absorbē garo viļņu radiāciju" at bounding box center [285, 202] width 95 height 10
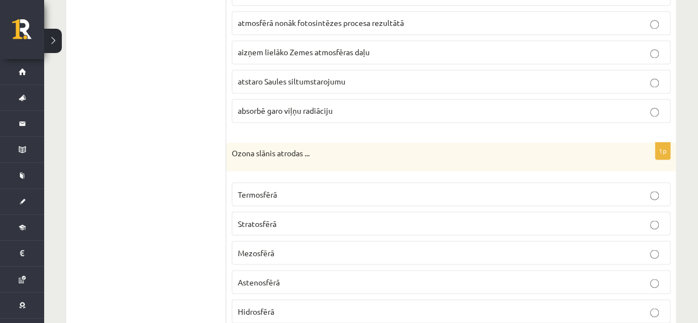
scroll to position [899, 0]
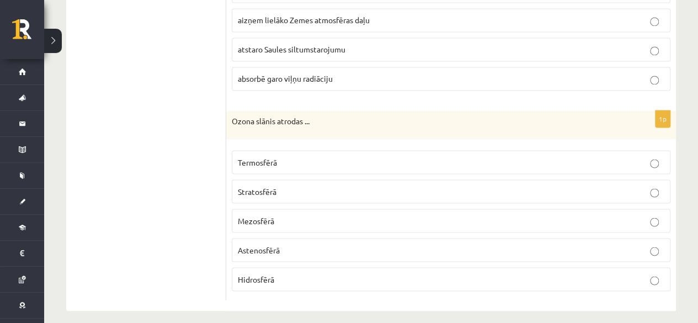
click at [460, 185] on p "Stratosfērā" at bounding box center [451, 191] width 427 height 12
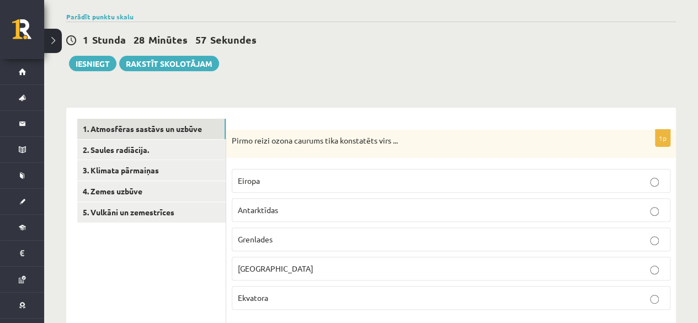
scroll to position [81, 0]
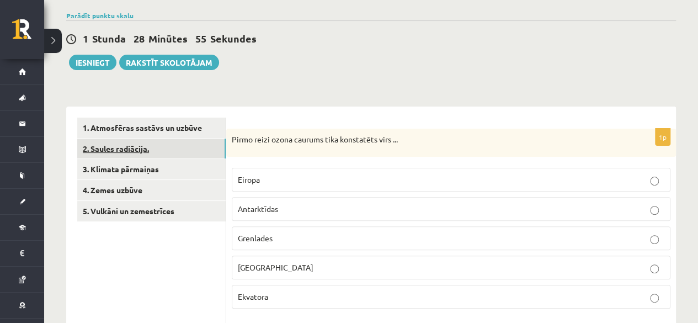
click at [152, 140] on link "2. Saules radiācija." at bounding box center [151, 149] width 148 height 20
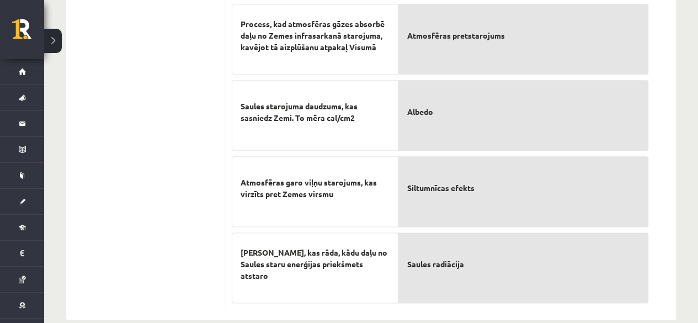
scroll to position [611, 0]
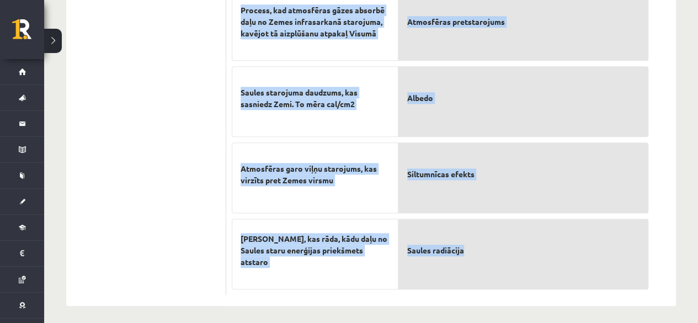
drag, startPoint x: 231, startPoint y: 135, endPoint x: 517, endPoint y: 272, distance: 317.3
copy form "Atzīmējiet pareizos apgalvojumus par par Saules radiāciju! (Par katru pareizi a…"
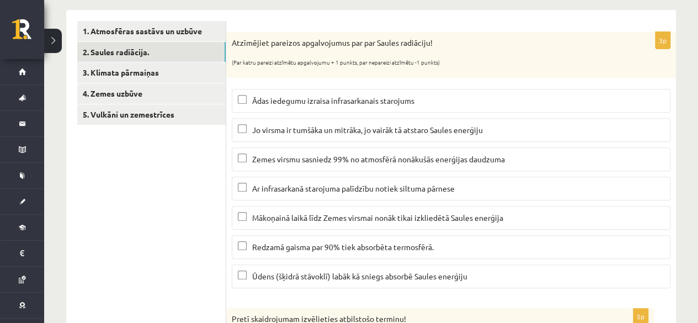
scroll to position [203, 0]
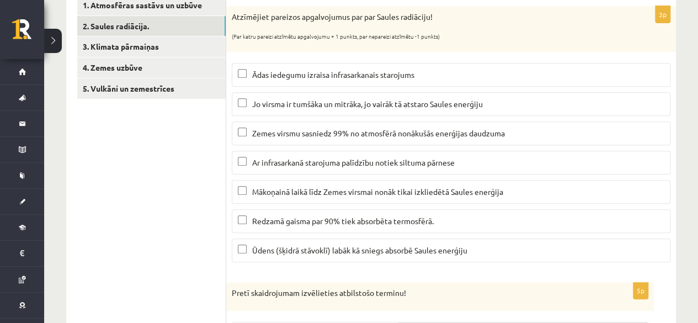
click at [330, 245] on span "Ūdens (šķidrā stāvoklī) labāk kā sniegs absorbē Saules enerģiju" at bounding box center [359, 250] width 215 height 10
click at [283, 187] on span "Mākoņainā laikā līdz Zemes virsmai nonāk tikai izkliedētā Saules enerģija" at bounding box center [377, 192] width 251 height 10
click at [272, 171] on label "Ar infrasarkanā starojuma palīdzību notiek siltuma pārnese" at bounding box center [451, 163] width 439 height 24
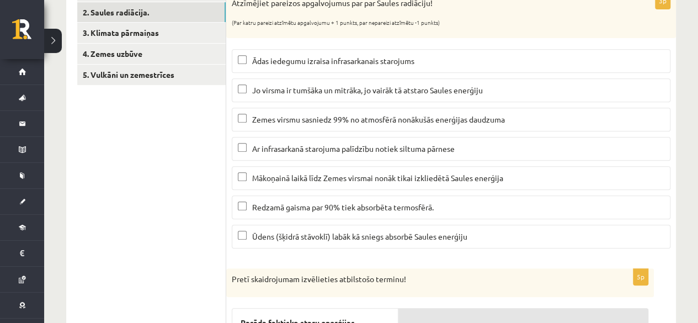
scroll to position [189, 0]
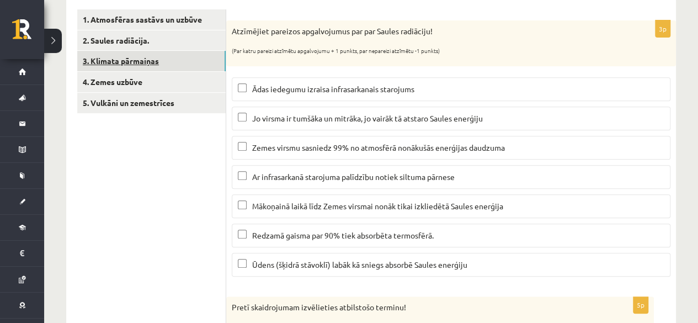
click at [176, 59] on link "3. Klimata pārmaiņas" at bounding box center [151, 61] width 148 height 20
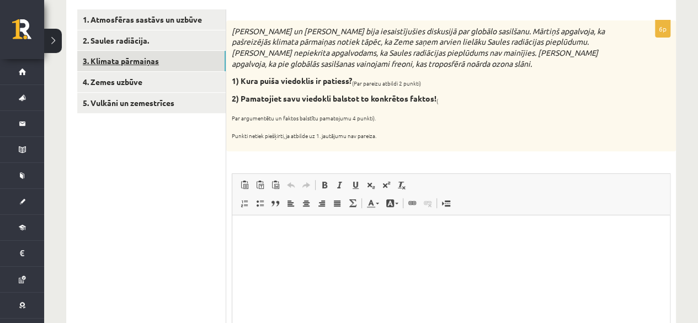
scroll to position [0, 0]
drag, startPoint x: 230, startPoint y: 27, endPoint x: 424, endPoint y: 131, distance: 221.0
click at [424, 131] on div "Mārtiņš un Jānis bija iesaistījušies diskusijā par globālo sasilšanu. Mārtiņš a…" at bounding box center [451, 85] width 450 height 131
copy div "Mārtiņš un Jānis bija iesaistījušies diskusijā par globālo sasilšanu. Mārtiņš a…"
click at [389, 108] on div "Mārtiņš un Jānis bija iesaistījušies diskusijā par globālo sasilšanu. Mārtiņš a…" at bounding box center [451, 85] width 450 height 131
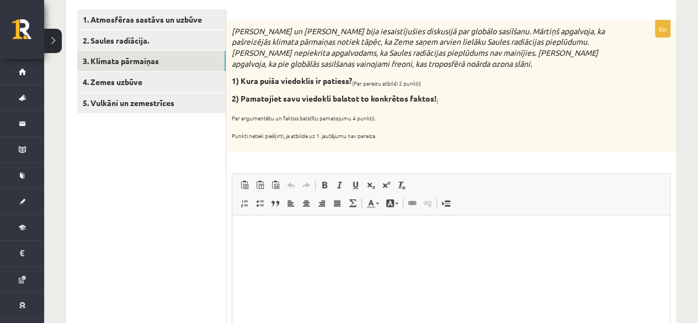
click at [331, 248] on html at bounding box center [451, 232] width 438 height 34
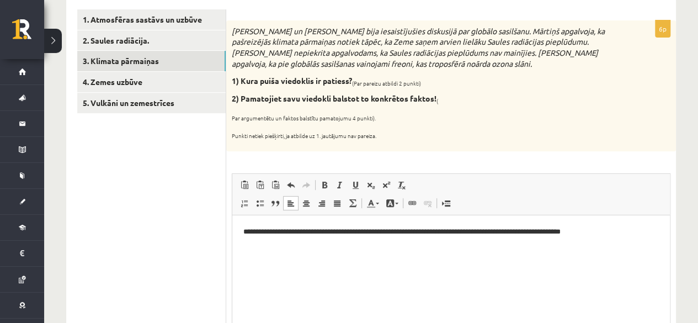
click at [386, 231] on p "**********" at bounding box center [451, 232] width 416 height 12
click at [388, 246] on html "**********" at bounding box center [451, 232] width 438 height 34
click at [629, 231] on p "**********" at bounding box center [451, 232] width 416 height 12
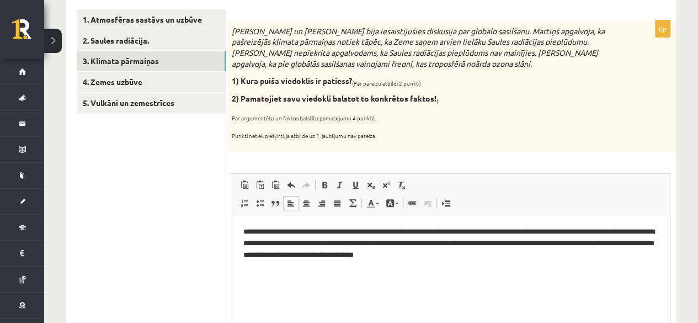
click at [575, 240] on p "**********" at bounding box center [451, 243] width 416 height 34
click at [555, 271] on html "**********" at bounding box center [451, 243] width 438 height 56
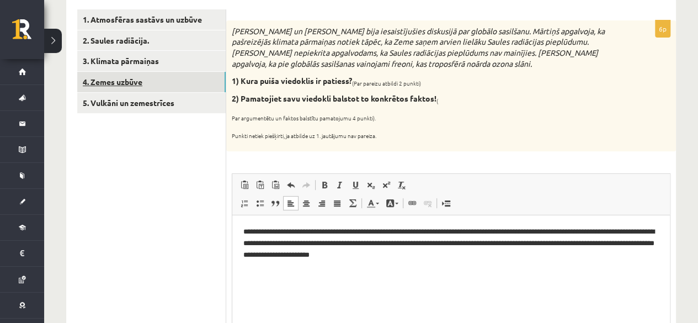
click at [162, 74] on link "4. Zemes uzbūve" at bounding box center [151, 82] width 148 height 20
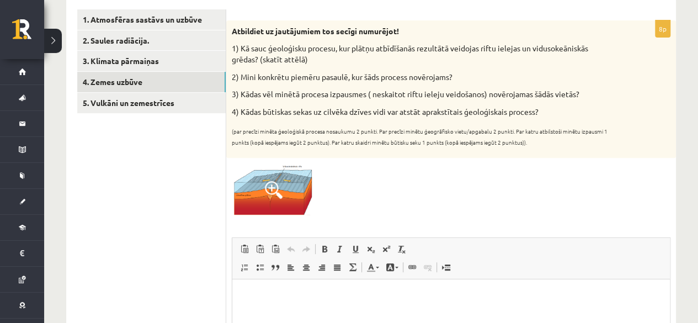
click at [270, 181] on span at bounding box center [274, 190] width 18 height 18
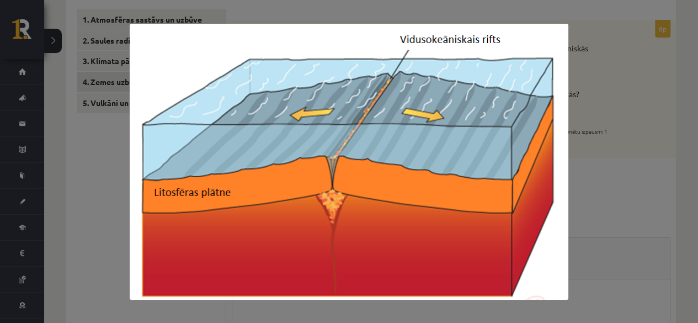
click at [624, 139] on div at bounding box center [349, 161] width 698 height 323
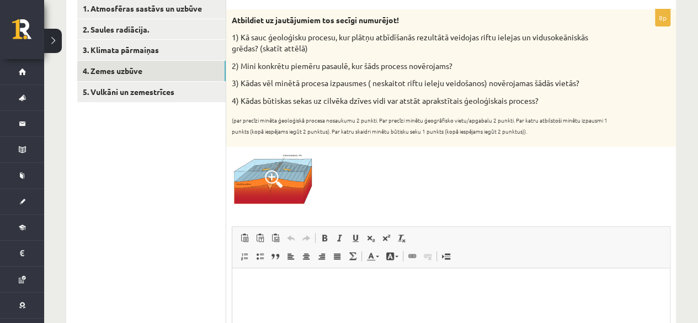
scroll to position [189, 0]
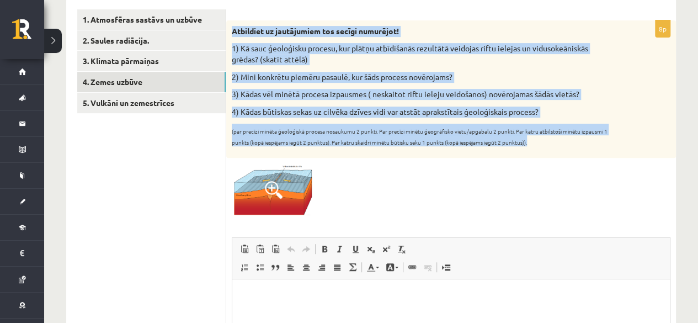
drag, startPoint x: 232, startPoint y: 29, endPoint x: 584, endPoint y: 144, distance: 369.9
click at [584, 144] on div "Atbildiet uz jautājumiem tos secīgi numurējot! 1) Kā sauc ģeoloģisku procesu, k…" at bounding box center [451, 88] width 450 height 137
copy div "Atbildiet uz jautājumiem tos secīgi numurējot! 1) Kā sauc ģeoloģisku procesu, k…"
click at [284, 192] on img at bounding box center [273, 189] width 83 height 52
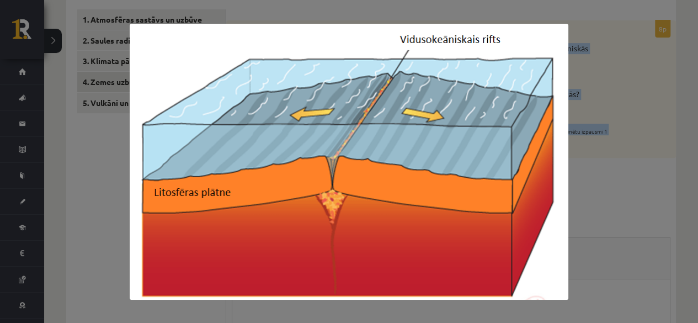
click at [339, 191] on img at bounding box center [349, 162] width 439 height 276
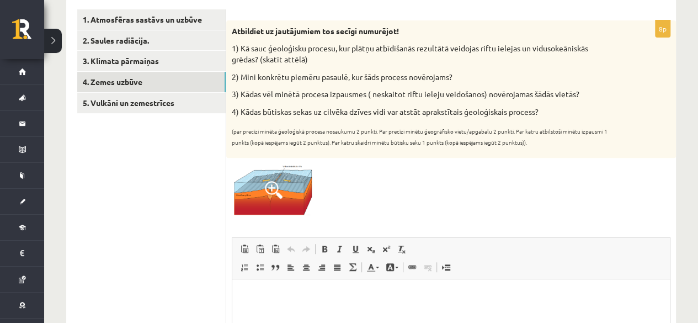
click at [352, 186] on div at bounding box center [451, 189] width 439 height 52
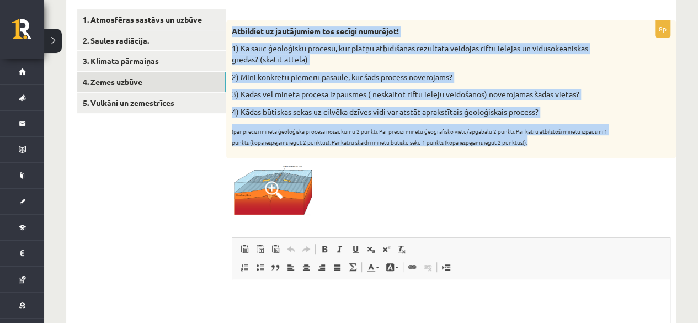
drag, startPoint x: 232, startPoint y: 35, endPoint x: 545, endPoint y: 146, distance: 332.6
click at [545, 146] on div "Atbildiet uz jautājumiem tos secīgi numurējot! 1) Kā sauc ģeoloģisku procesu, k…" at bounding box center [451, 88] width 450 height 137
copy div "Atbildiet uz jautājumiem tos secīgi numurējot! 1) Kā sauc ģeoloģisku procesu, k…"
click at [307, 186] on img at bounding box center [273, 189] width 83 height 52
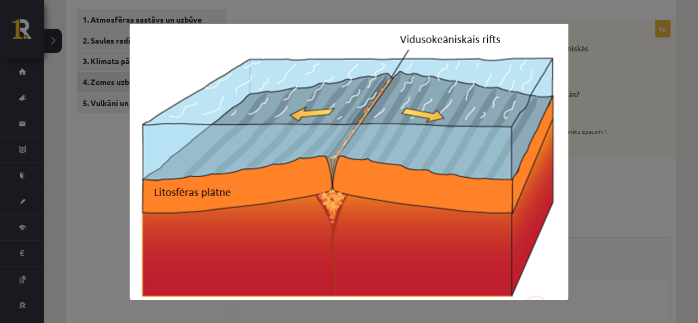
click at [597, 146] on div at bounding box center [349, 161] width 698 height 323
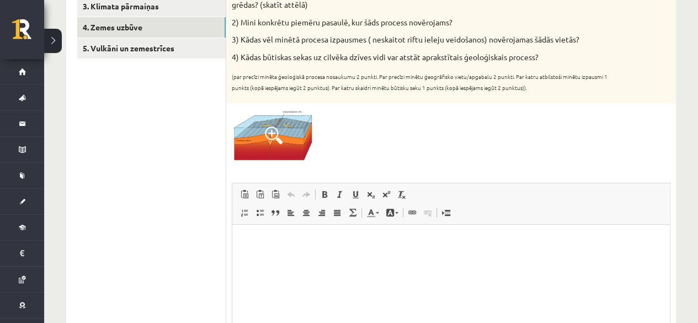
scroll to position [321, 0]
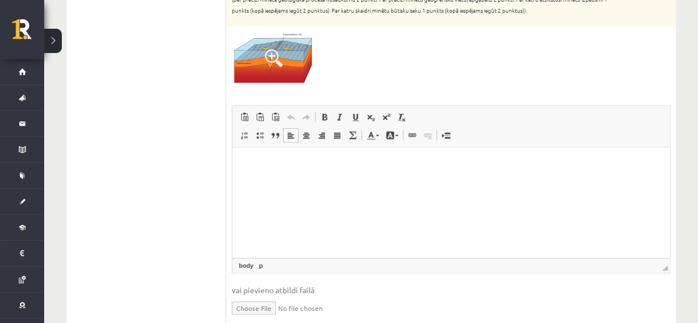
click at [603, 173] on html at bounding box center [451, 164] width 438 height 34
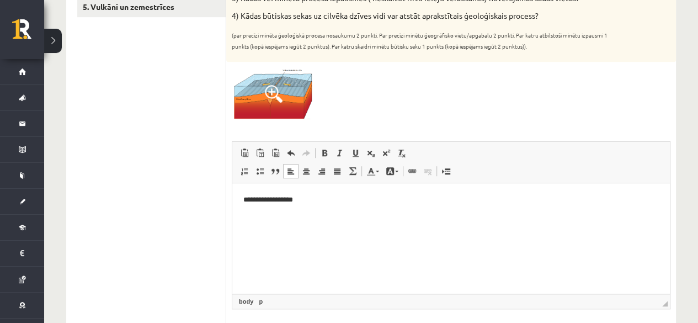
scroll to position [284, 0]
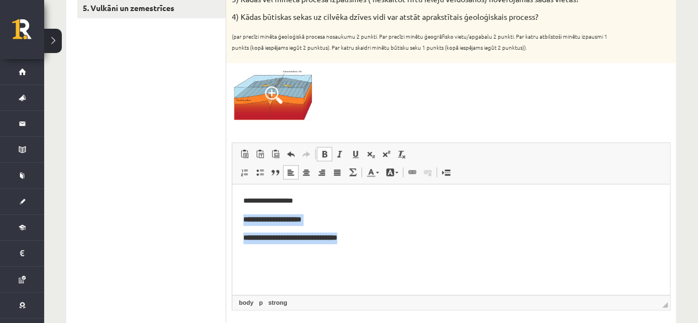
drag, startPoint x: 362, startPoint y: 242, endPoint x: 227, endPoint y: 222, distance: 135.6
click at [232, 222] on html "**********" at bounding box center [451, 219] width 438 height 71
click at [326, 155] on span at bounding box center [324, 154] width 9 height 9
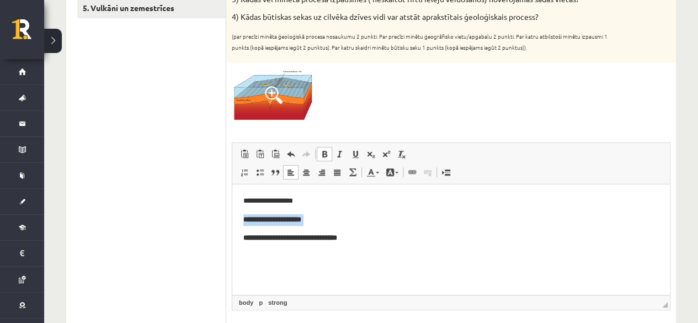
click at [326, 156] on span at bounding box center [324, 154] width 9 height 9
click at [386, 254] on html "**********" at bounding box center [451, 219] width 438 height 71
click at [360, 220] on p "**********" at bounding box center [451, 220] width 416 height 12
click at [327, 154] on span at bounding box center [324, 154] width 9 height 9
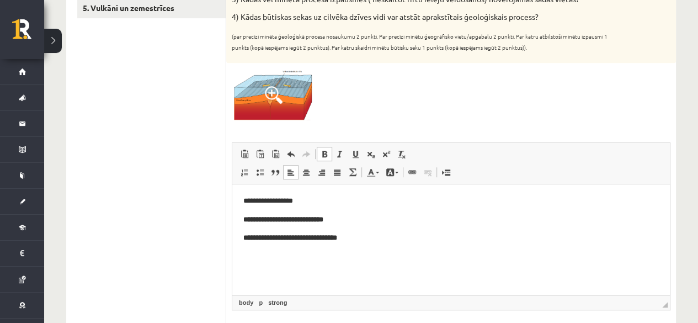
click at [327, 154] on span at bounding box center [324, 154] width 9 height 9
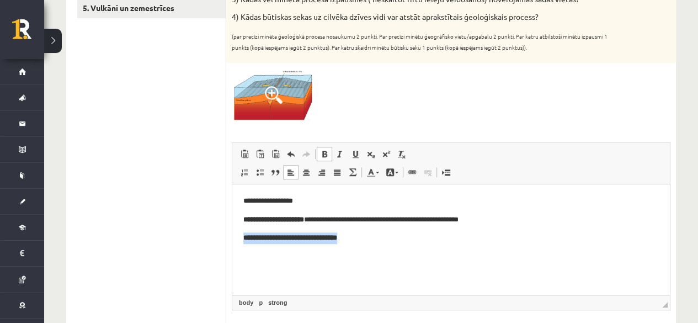
drag, startPoint x: 359, startPoint y: 246, endPoint x: 237, endPoint y: 245, distance: 122.0
click at [237, 245] on html "**********" at bounding box center [451, 219] width 438 height 71
click at [387, 217] on p "**********" at bounding box center [451, 220] width 416 height 12
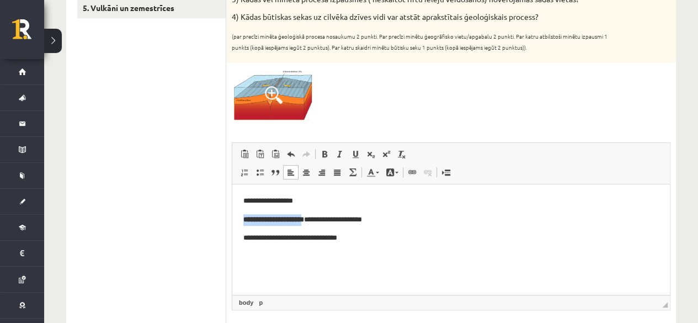
drag, startPoint x: 314, startPoint y: 217, endPoint x: 226, endPoint y: 224, distance: 88.0
click at [232, 224] on html "**********" at bounding box center [451, 228] width 438 height 89
click at [360, 242] on p "**********" at bounding box center [451, 238] width 416 height 12
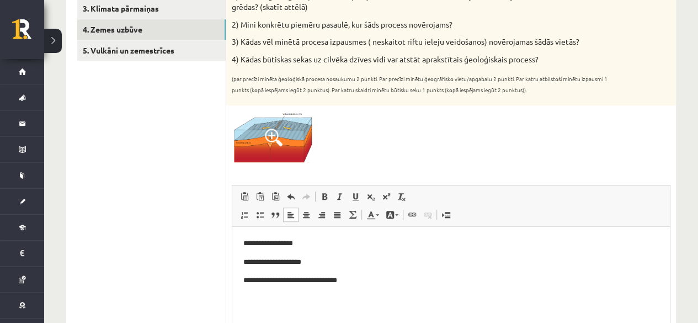
scroll to position [252, 0]
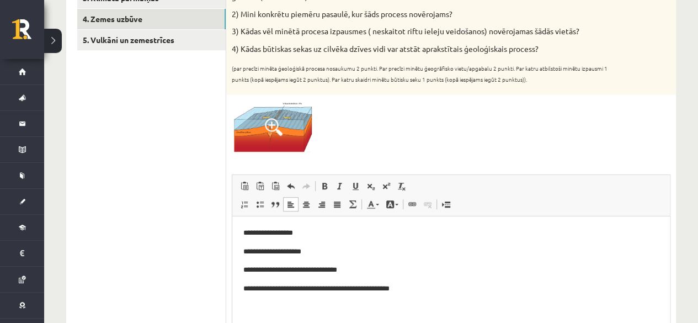
click at [237, 282] on html "**********" at bounding box center [451, 270] width 438 height 108
click at [237, 256] on html "**********" at bounding box center [451, 270] width 438 height 108
click at [238, 229] on html "**********" at bounding box center [451, 270] width 438 height 108
click at [460, 275] on body "**********" at bounding box center [451, 270] width 416 height 86
click at [441, 285] on p "**********" at bounding box center [446, 289] width 407 height 12
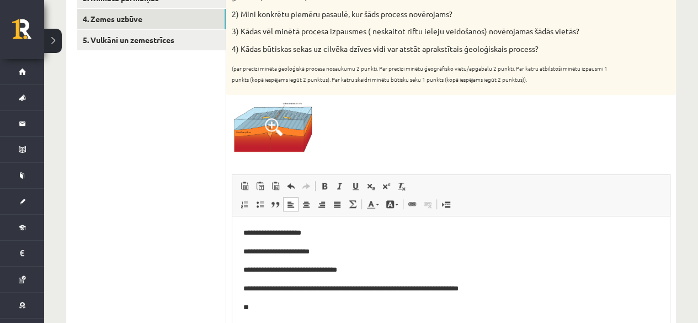
click at [307, 310] on p "**" at bounding box center [446, 307] width 407 height 12
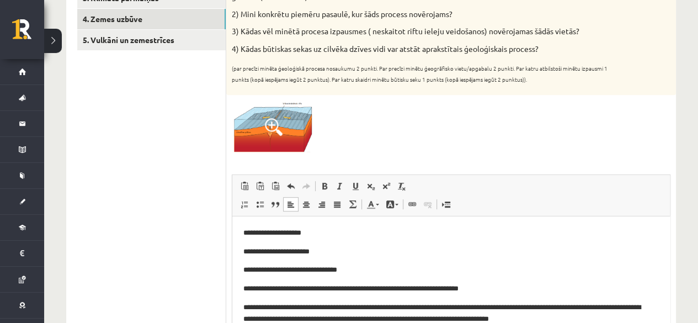
click at [601, 309] on p "**********" at bounding box center [446, 312] width 407 height 23
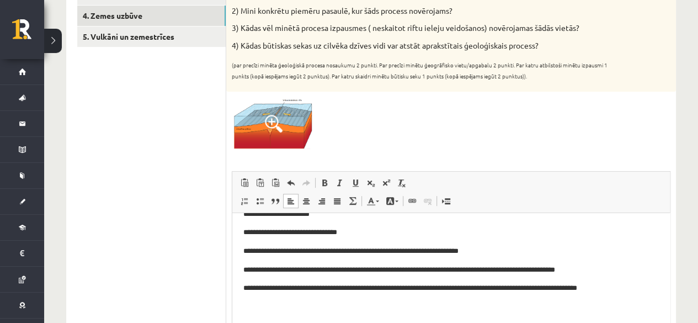
scroll to position [35, 0]
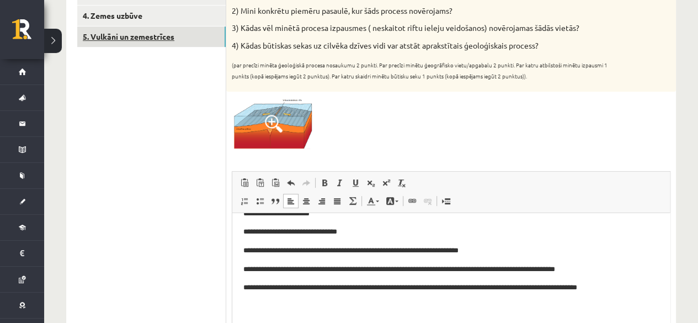
click at [183, 34] on link "5. Vulkāni un zemestrīces" at bounding box center [151, 36] width 148 height 20
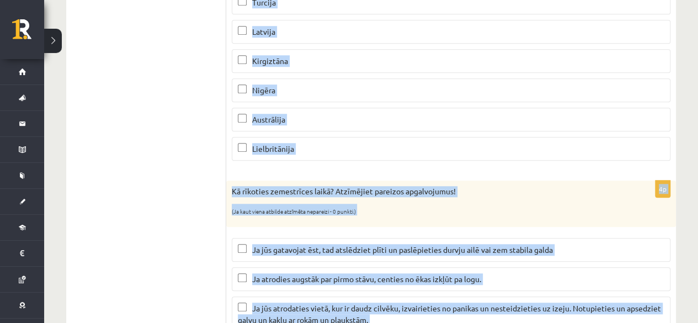
scroll to position [456, 0]
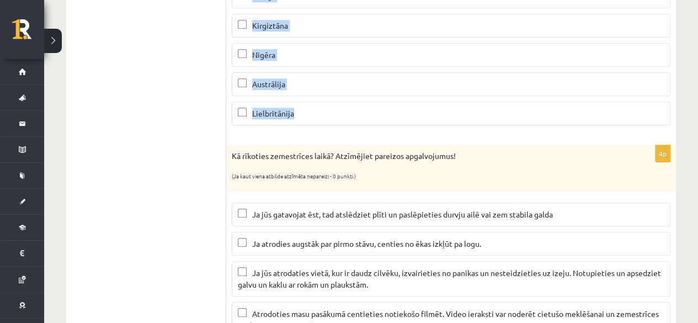
drag, startPoint x: 230, startPoint y: 94, endPoint x: 336, endPoint y: 114, distance: 107.8
copy div "Apskatiet karti un nosaki kurās no minētajām valstīm atrodas augsta seismiskā r…"
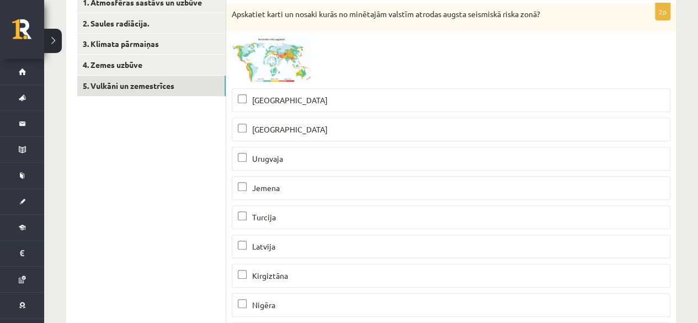
scroll to position [198, 0]
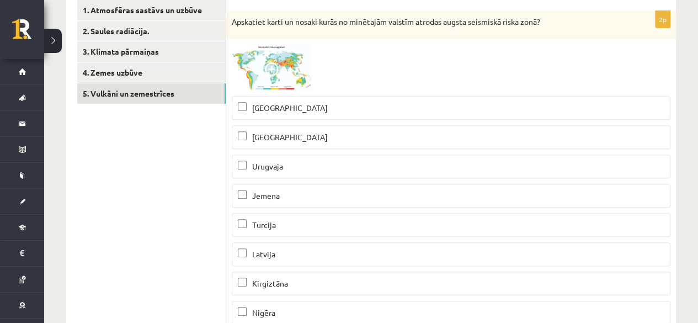
click at [537, 104] on p "Peru" at bounding box center [451, 108] width 427 height 12
click at [533, 141] on p "Madagaskara" at bounding box center [451, 137] width 427 height 12
click at [261, 195] on span "Jemena" at bounding box center [266, 195] width 28 height 10
click at [278, 221] on p "Turcija" at bounding box center [451, 225] width 427 height 12
click at [381, 285] on p "Kirgiztāna" at bounding box center [451, 284] width 427 height 12
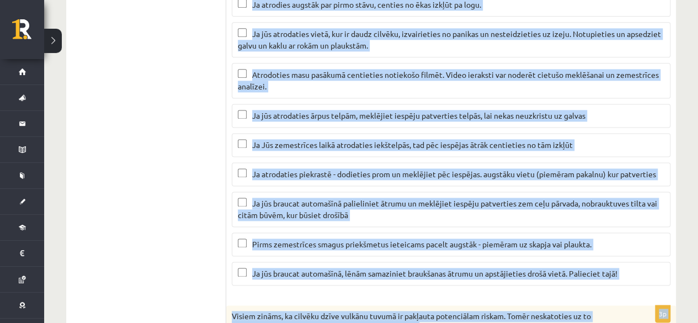
scroll to position [699, 0]
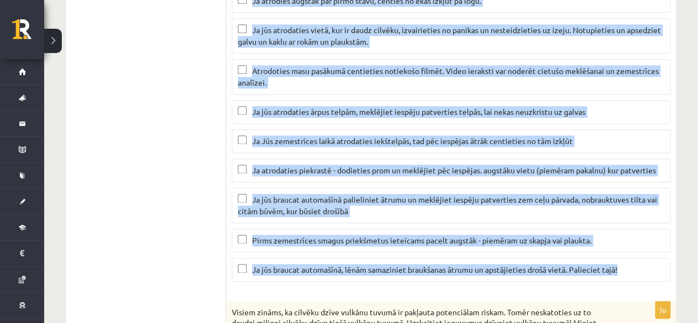
drag, startPoint x: 230, startPoint y: 70, endPoint x: 661, endPoint y: 257, distance: 469.2
click at [661, 257] on div "4p Kā rīkoties zemestrīces laikā? Atzīmējiet pareizos apgalvojumus! (Ja kaut vi…" at bounding box center [451, 96] width 450 height 388
copy div "Kā rīkoties zemestrīces laikā? Atzīmējiet pareizos apgalvojumus! (Ja kaut viena…"
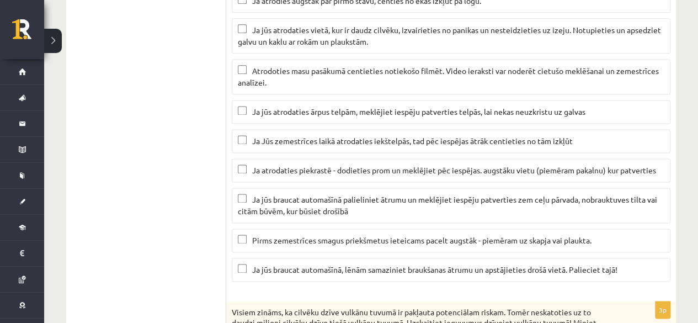
click at [180, 81] on ul "1. Atmosfēras sastāvs un uzbūve 2. Saules radiācija. 3. Klimata pārmaiņas 4. Ze…" at bounding box center [151, 202] width 149 height 1406
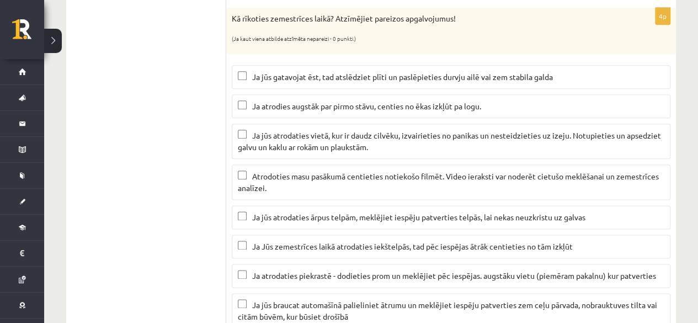
scroll to position [583, 0]
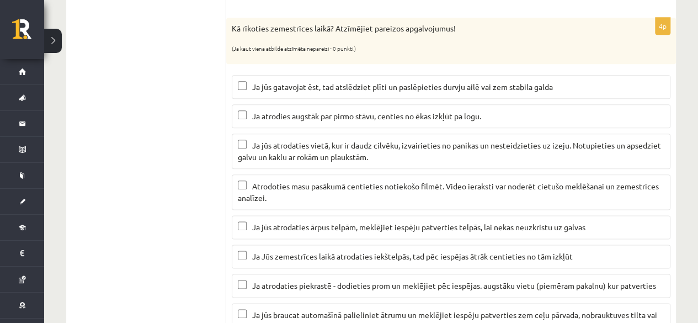
click at [282, 82] on span "Ja jūs gatavojat ēst, tad atslēdziet plīti un paslēpieties durvju ailē vai zem …" at bounding box center [402, 87] width 301 height 10
click at [268, 143] on span "Ja jūs atrodaties vietā, kur ir daudz cilvēku, izvairieties no panikas un neste…" at bounding box center [449, 151] width 423 height 22
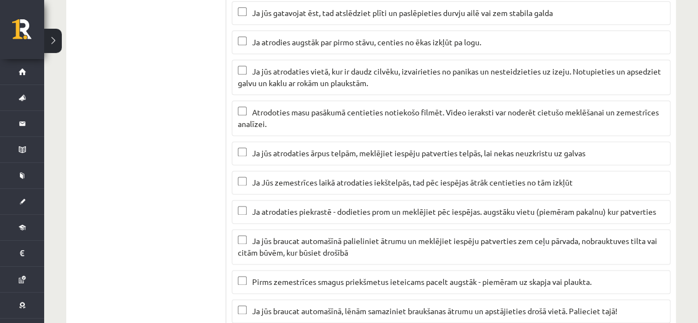
scroll to position [666, 0]
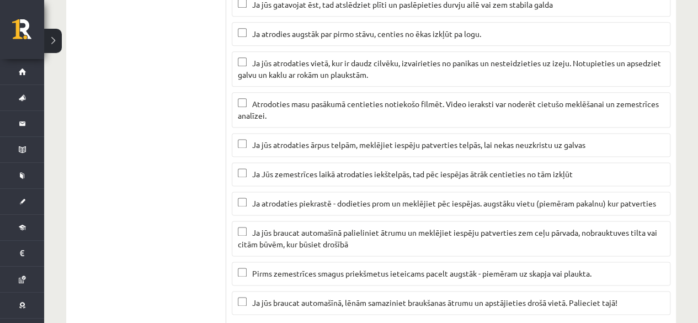
click at [550, 198] on span "Ja atrodaties piekrastē - dodieties prom un meklējiet pēc iespējas. augstāku vi…" at bounding box center [454, 203] width 404 height 10
click at [269, 233] on span "Ja jūs braucat automašīnā palieliniet ātrumu un meklējiet iespēju patverties ze…" at bounding box center [448, 238] width 420 height 22
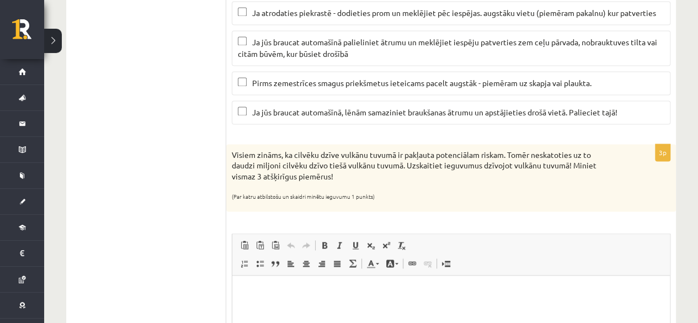
scroll to position [880, 0]
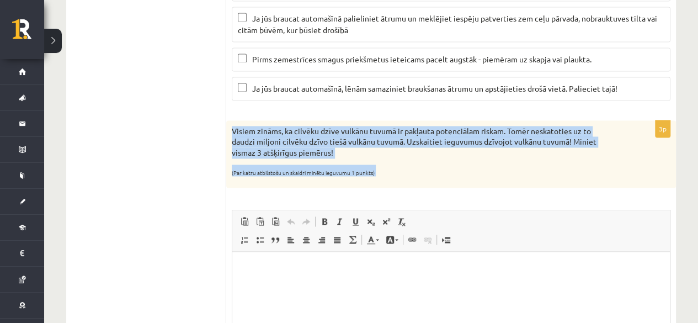
drag, startPoint x: 227, startPoint y: 122, endPoint x: 391, endPoint y: 192, distance: 177.6
click at [391, 192] on div "3p Visiem zināms, ka cilvēku dzīve vulkānu tuvumā ir pakļauta potenciālam riska…" at bounding box center [451, 279] width 450 height 319
copy div "Visiem zināms, ka cilvēku dzīve vulkānu tuvumā ir pakļauta potenciālam riskam. …"
click at [429, 156] on div "Visiem zināms, ka cilvēku dzīve vulkānu tuvumā ir pakļauta potenciālam riskam. …" at bounding box center [451, 153] width 450 height 67
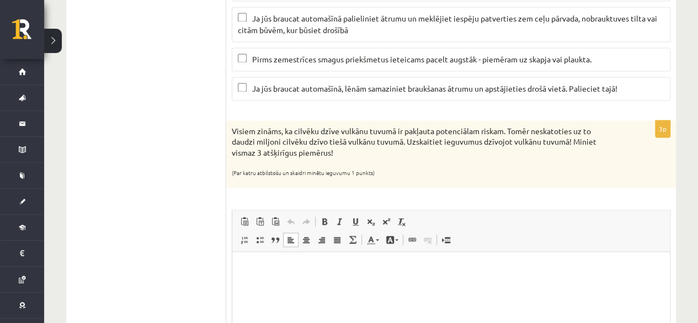
click at [380, 285] on html at bounding box center [451, 269] width 438 height 34
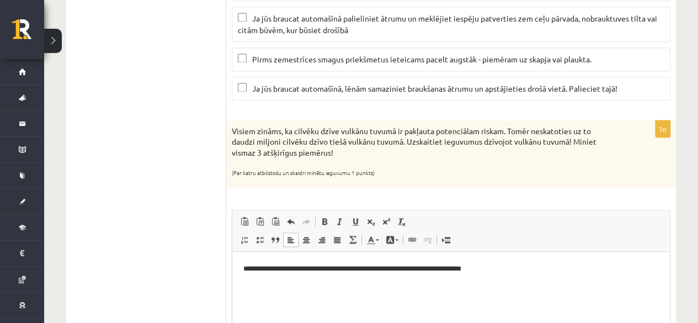
click at [241, 269] on html "**********" at bounding box center [451, 269] width 438 height 34
click at [500, 285] on html "**********" at bounding box center [451, 269] width 438 height 34
click at [291, 266] on p "**********" at bounding box center [451, 269] width 416 height 12
click at [560, 277] on html "**********" at bounding box center [451, 269] width 438 height 34
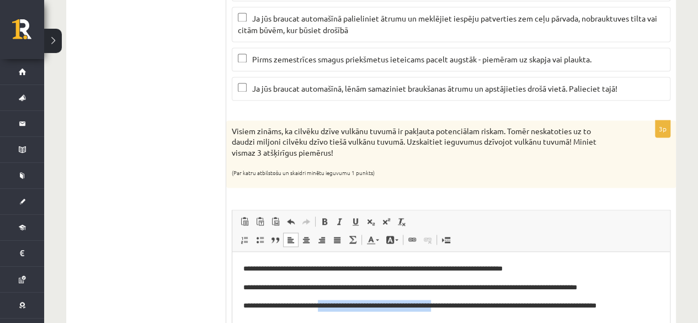
drag, startPoint x: 324, startPoint y: 303, endPoint x: 440, endPoint y: 312, distance: 116.3
click at [440, 312] on html "**********" at bounding box center [451, 287] width 438 height 71
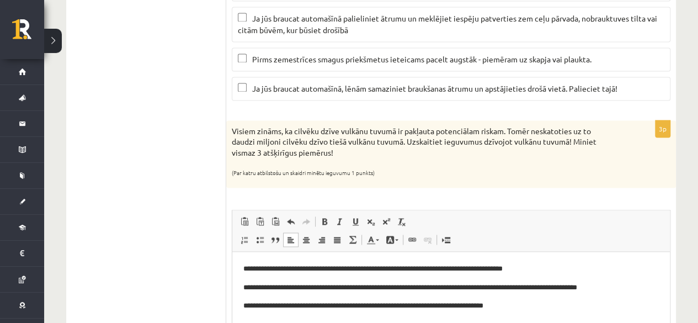
click at [517, 306] on p "**********" at bounding box center [451, 306] width 416 height 12
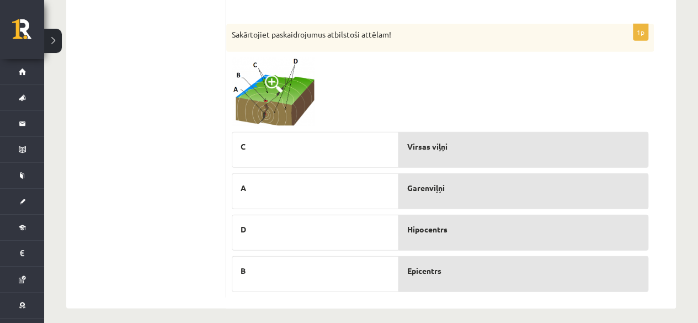
scroll to position [1306, 0]
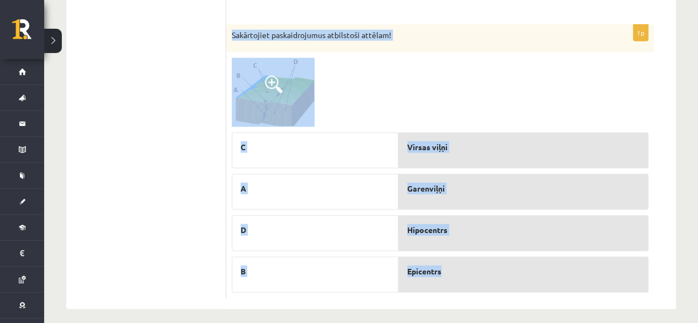
drag, startPoint x: 231, startPoint y: 27, endPoint x: 479, endPoint y: 268, distance: 345.5
click at [479, 268] on div "1p Sakārtojiet paskaidrojumus atbilstoši attēlam! C A D B Virsas viļņi Garenviļ…" at bounding box center [440, 161] width 428 height 274
copy div "Sakārtojiet paskaidrojumus atbilstoši attēlam! C A D B Virsas viļņi Garenviļņi …"
click at [358, 71] on div at bounding box center [440, 92] width 417 height 69
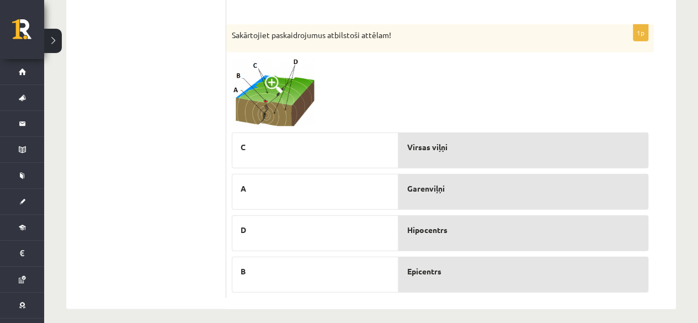
click at [275, 76] on span at bounding box center [274, 85] width 18 height 18
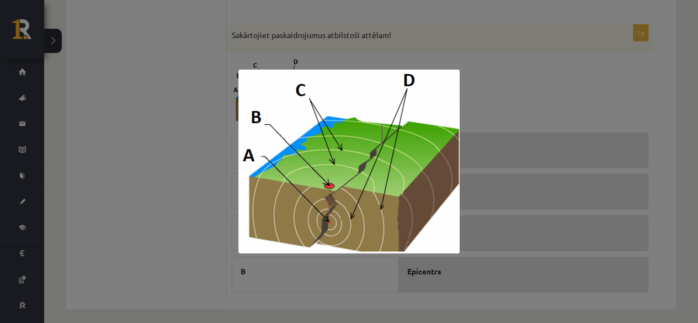
click at [509, 43] on div at bounding box center [349, 161] width 698 height 323
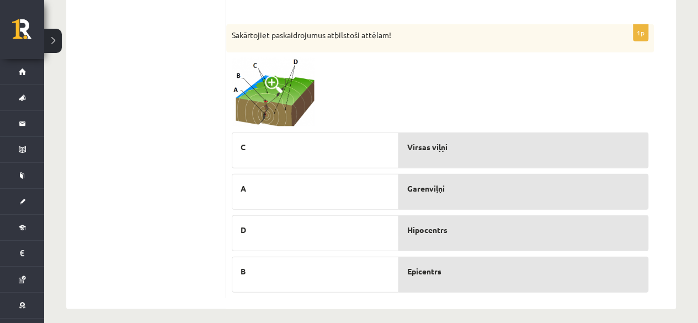
click at [266, 76] on span at bounding box center [274, 85] width 18 height 18
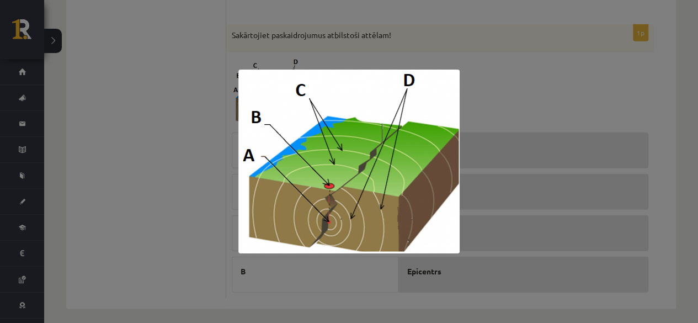
click at [481, 96] on div at bounding box center [349, 161] width 698 height 323
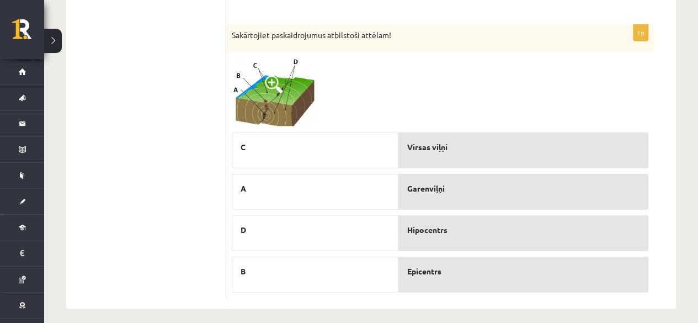
click at [277, 76] on span at bounding box center [274, 85] width 18 height 18
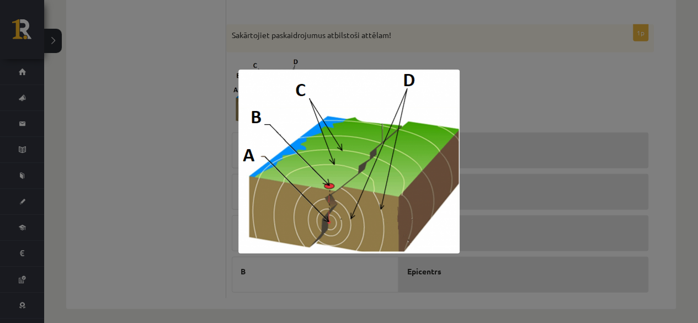
click at [460, 57] on div at bounding box center [349, 161] width 698 height 323
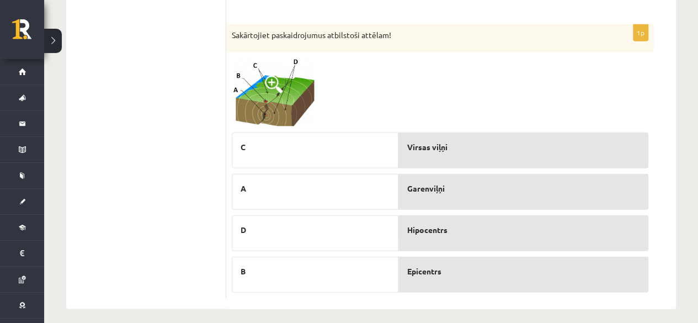
click at [275, 76] on span at bounding box center [274, 85] width 18 height 18
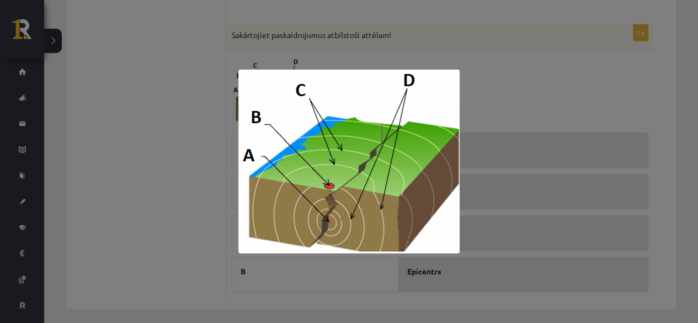
click at [515, 109] on div at bounding box center [349, 161] width 698 height 323
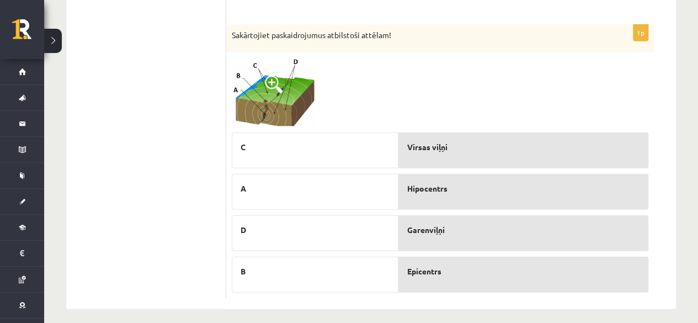
click at [270, 80] on span at bounding box center [274, 85] width 18 height 18
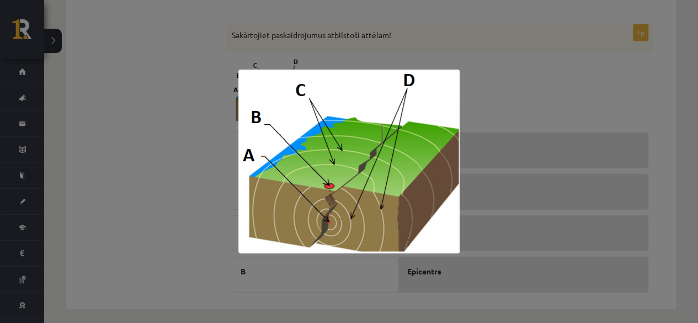
click at [523, 79] on div at bounding box center [349, 161] width 698 height 323
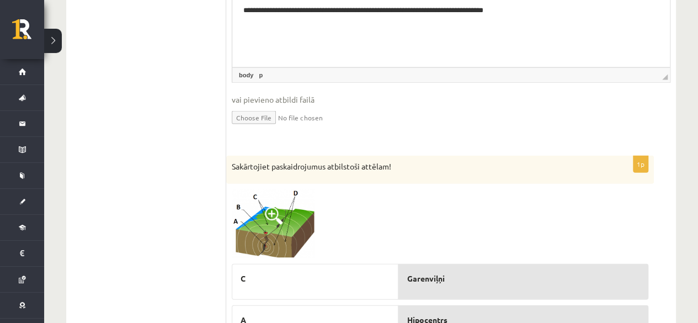
scroll to position [1307, 0]
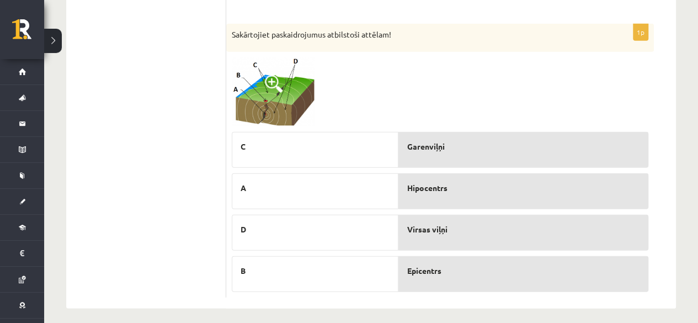
click at [274, 75] on span at bounding box center [274, 84] width 18 height 18
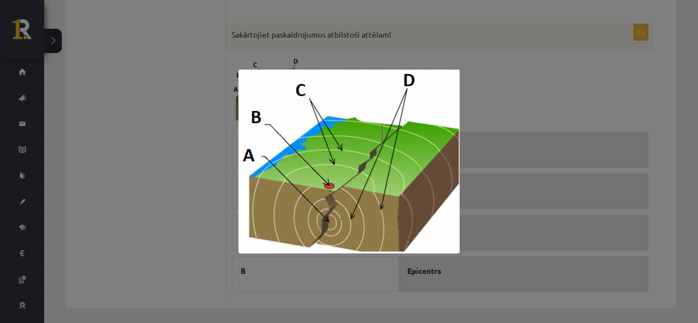
click at [546, 56] on div at bounding box center [349, 161] width 698 height 323
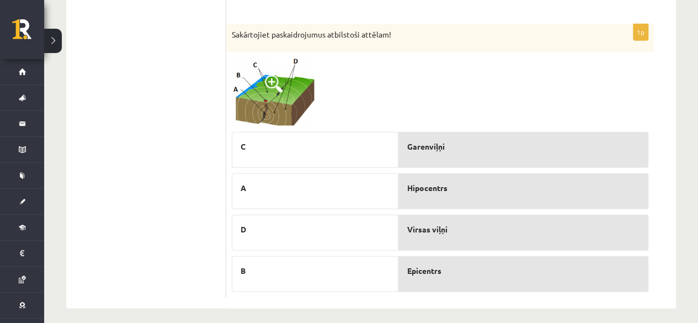
click at [273, 91] on img at bounding box center [273, 91] width 83 height 69
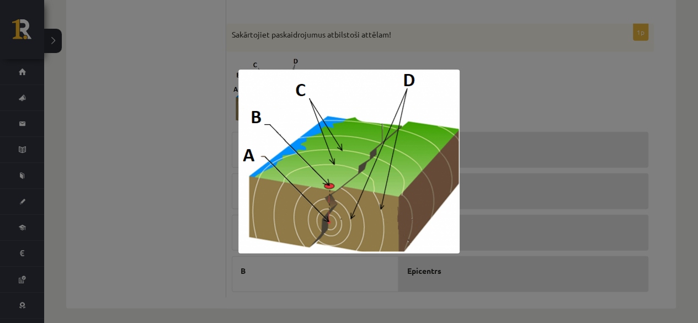
click at [473, 49] on div at bounding box center [349, 161] width 698 height 323
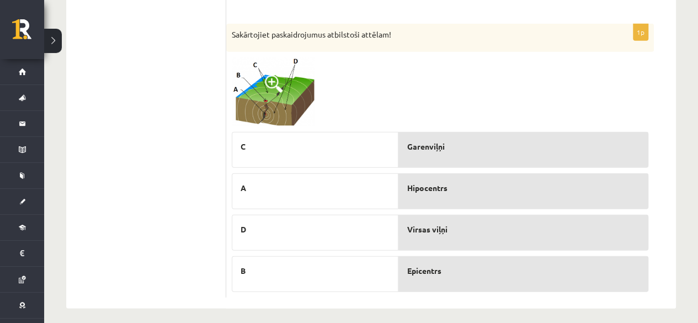
click at [276, 75] on span at bounding box center [274, 84] width 18 height 18
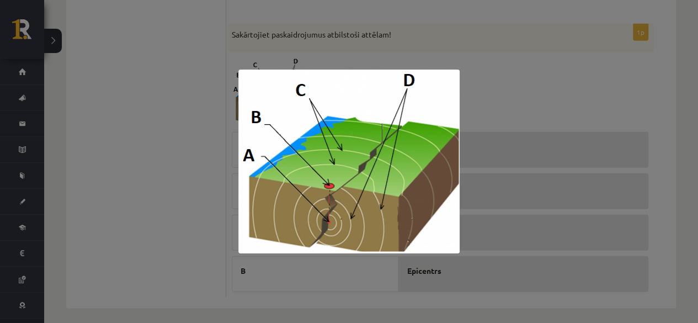
click at [471, 55] on div at bounding box center [349, 161] width 698 height 323
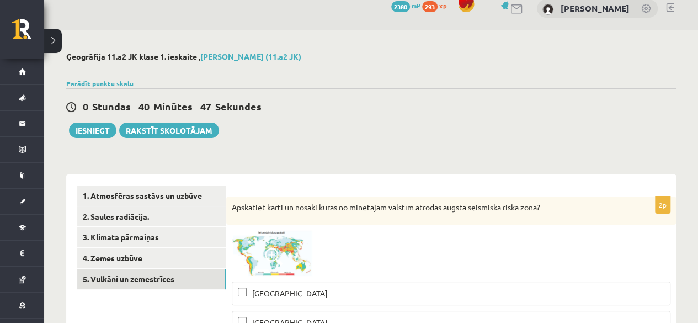
scroll to position [0, 0]
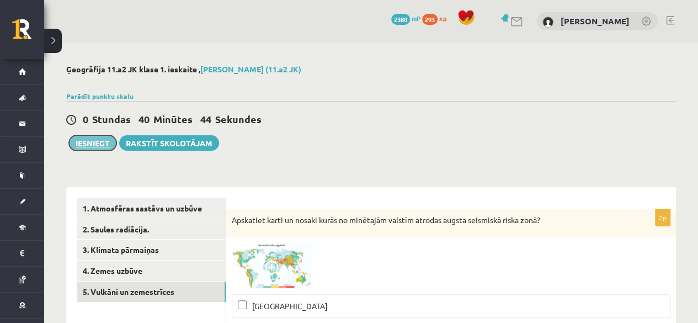
click at [87, 145] on button "Iesniegt" at bounding box center [92, 142] width 47 height 15
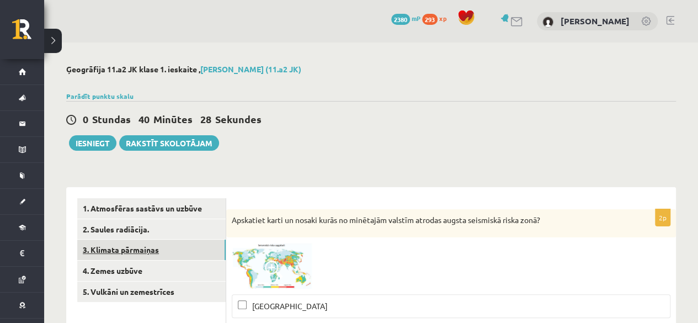
click at [130, 243] on link "3. Klimata pārmaiņas" at bounding box center [151, 250] width 148 height 20
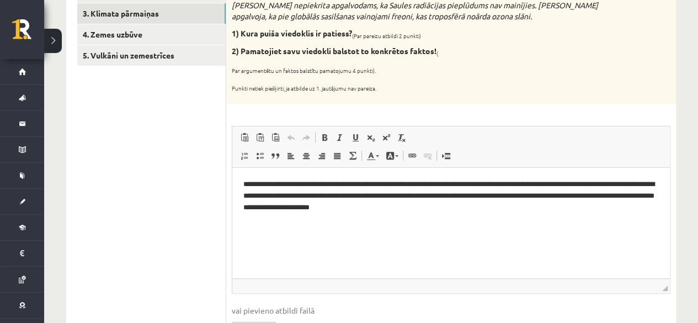
scroll to position [237, 0]
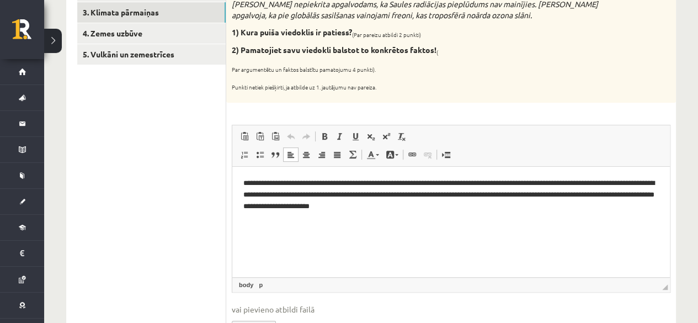
click at [618, 212] on html "**********" at bounding box center [451, 194] width 438 height 56
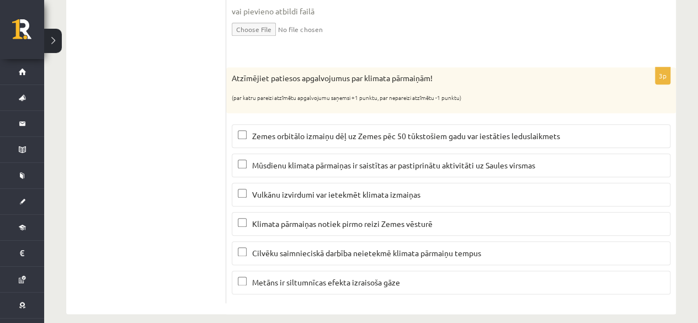
scroll to position [540, 0]
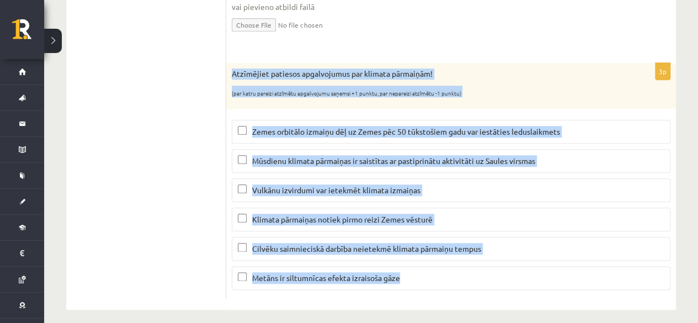
drag, startPoint x: 226, startPoint y: 69, endPoint x: 478, endPoint y: 282, distance: 329.4
click at [478, 282] on div "3p Atzīmējiet patiesos apgalvojumus par klimata pārmaiņām! (par katru pareizi a…" at bounding box center [451, 181] width 450 height 236
copy div "Atzīmējiet patiesos apgalvojumus par klimata pārmaiņām! (par katru pareizi atzī…"
click at [333, 138] on label "Zemes orbitālo izmaiņu dēļ uz Zemes pēc 50 tūkstošiem gadu var iestāties ledusl…" at bounding box center [451, 132] width 439 height 24
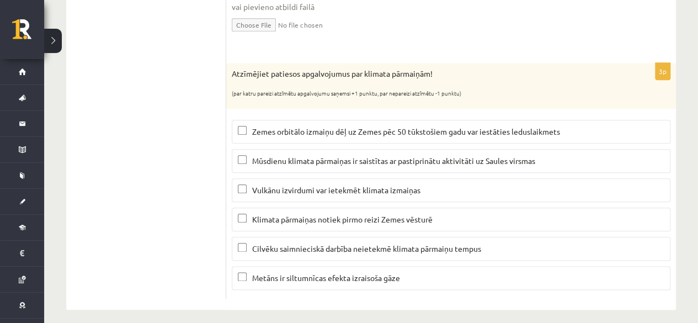
click at [358, 182] on label "Vulkānu izvirdumi var ietekmēt klimata izmaiņas" at bounding box center [451, 190] width 439 height 24
click at [269, 273] on span "Metāns ir siltumnīcas efekta izraisoša gāze" at bounding box center [326, 278] width 148 height 10
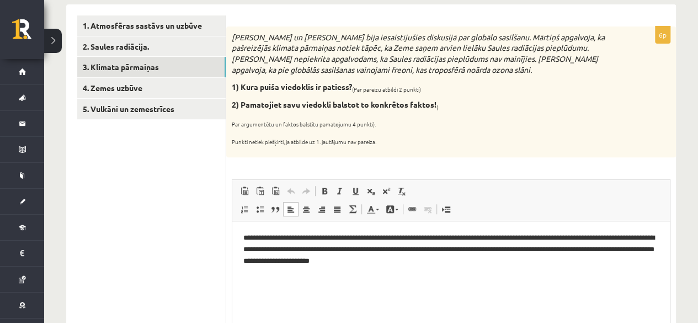
scroll to position [156, 0]
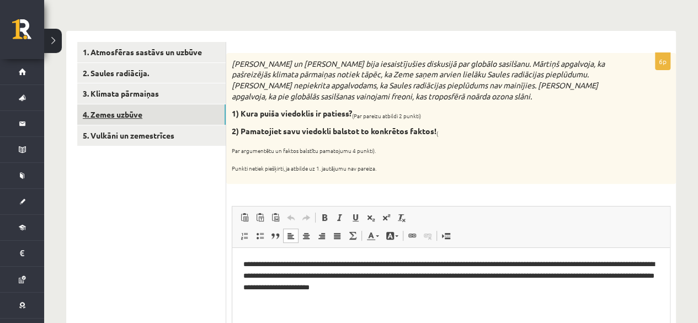
click at [190, 113] on link "4. Zemes uzbūve" at bounding box center [151, 114] width 148 height 20
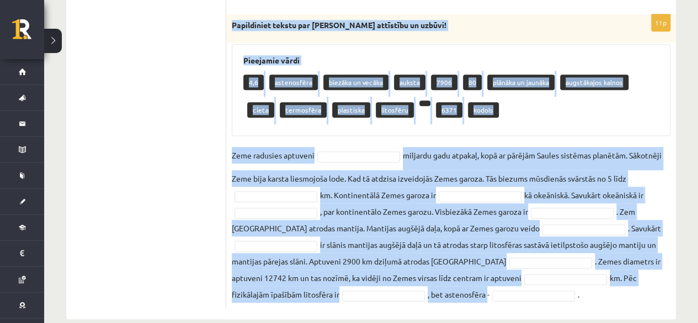
scroll to position [670, 0]
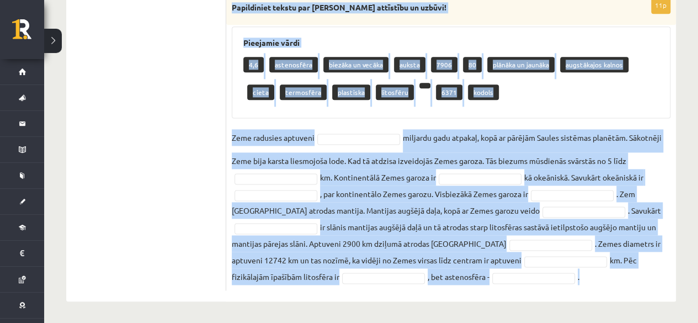
drag, startPoint x: 232, startPoint y: 56, endPoint x: 611, endPoint y: 285, distance: 442.8
click at [611, 285] on div "11p Papildiniet tekstu par Zemes attīstību un uzbūvi! Pieejamie vārdi 4,6 asten…" at bounding box center [451, 144] width 450 height 294
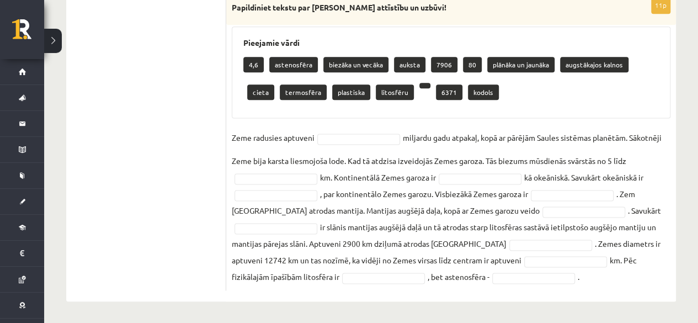
click at [373, 131] on fieldset "Zeme radusies aptuveni miljardu gadu atpakaļ, kopā ar pārējām Saules sistēmas p…" at bounding box center [451, 207] width 439 height 156
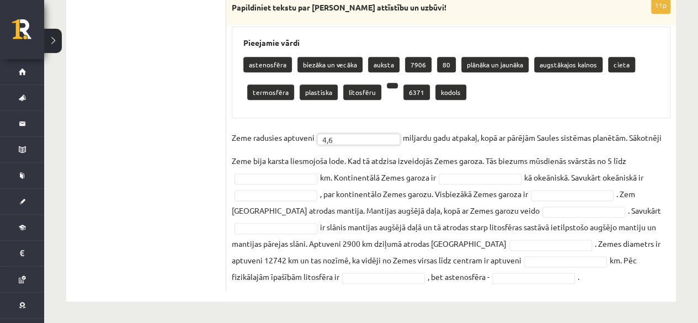
click at [298, 168] on fieldset "Zeme radusies aptuveni 4,6 *** miljardu gadu atpakaļ, kopā ar pārējām Saules si…" at bounding box center [451, 207] width 439 height 156
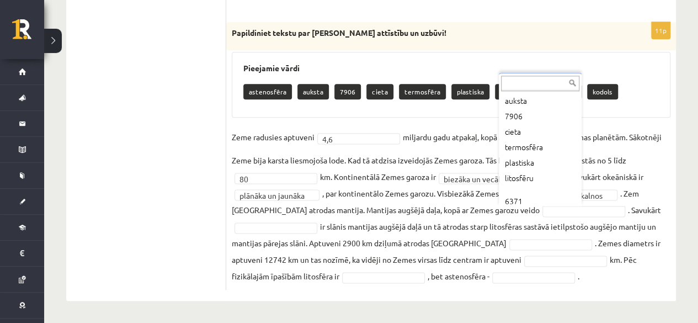
scroll to position [44, 0]
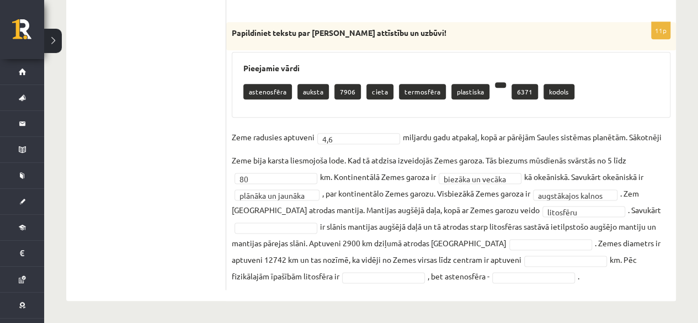
click at [298, 218] on fieldset "**********" at bounding box center [451, 207] width 439 height 156
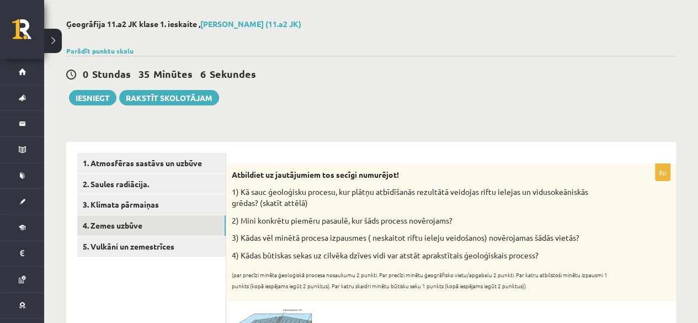
scroll to position [0, 0]
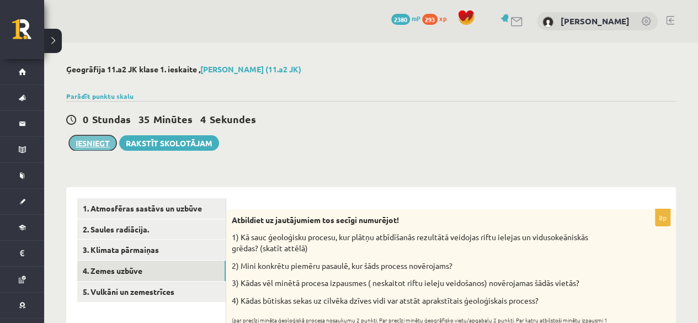
click at [93, 146] on button "Iesniegt" at bounding box center [92, 142] width 47 height 15
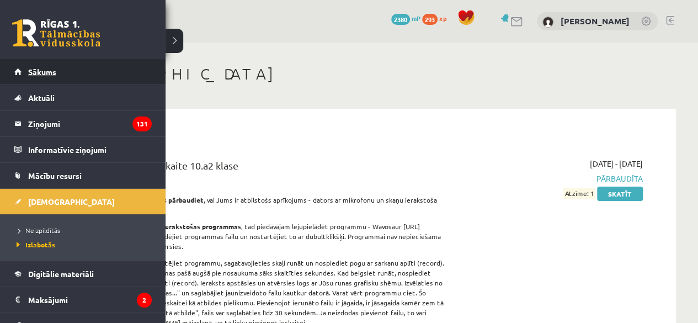
click at [42, 79] on link "Sākums" at bounding box center [82, 71] width 137 height 25
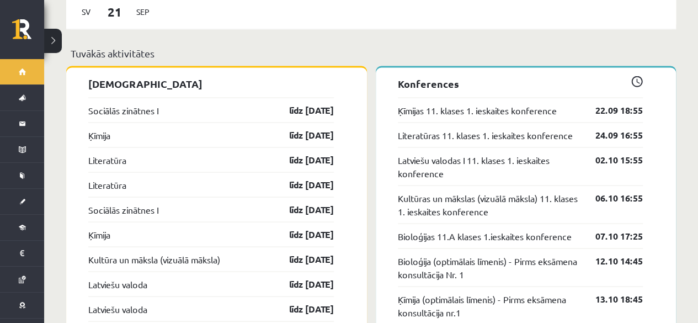
scroll to position [980, 0]
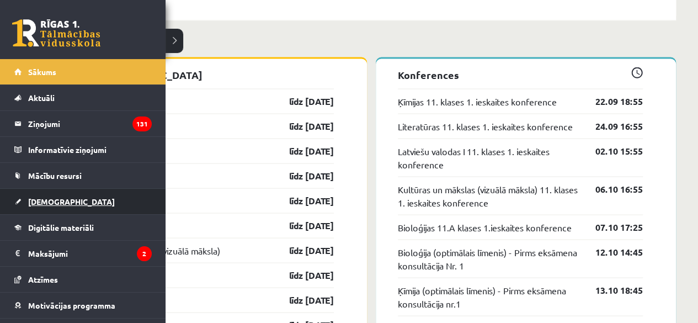
click at [39, 199] on span "[DEMOGRAPHIC_DATA]" at bounding box center [71, 202] width 87 height 10
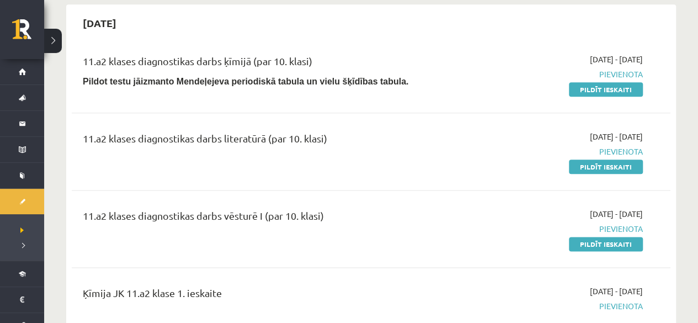
scroll to position [585, 0]
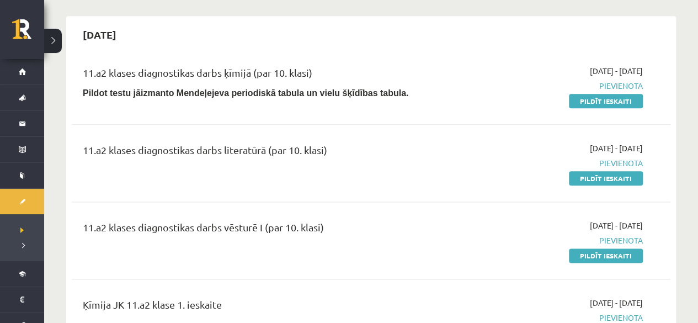
click at [641, 163] on span "Pievienota" at bounding box center [556, 163] width 176 height 12
